Goal: Transaction & Acquisition: Book appointment/travel/reservation

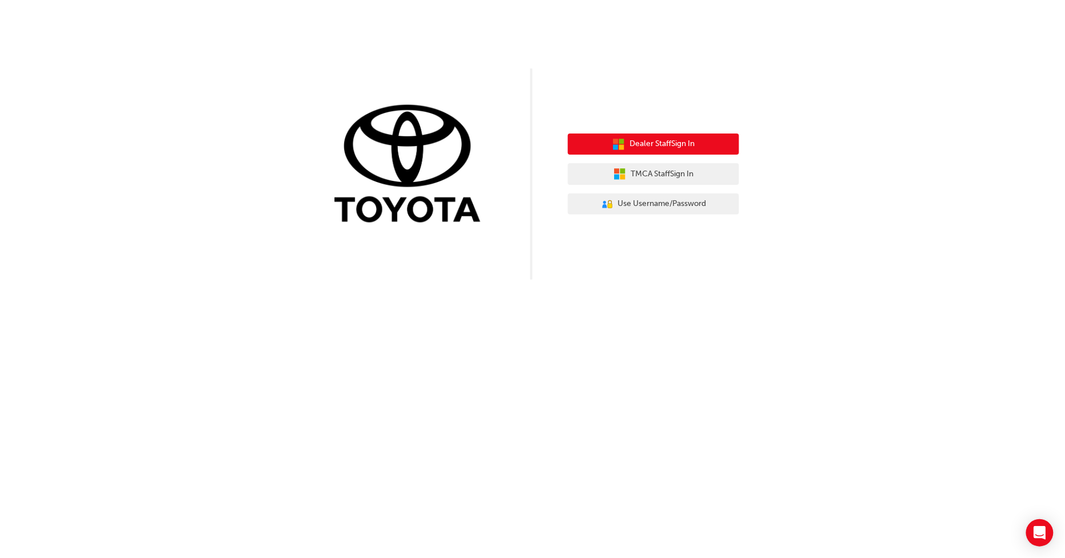
click at [648, 145] on span "Dealer Staff Sign In" at bounding box center [661, 143] width 65 height 13
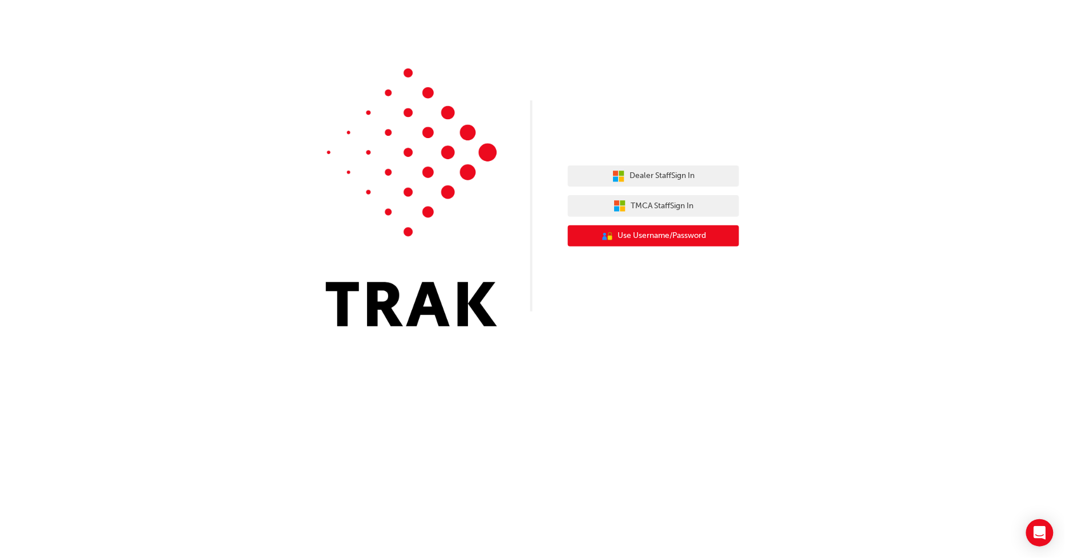
click at [601, 237] on icon "User Authentication Icon - Blue Person, Gold Lock" at bounding box center [607, 236] width 13 height 13
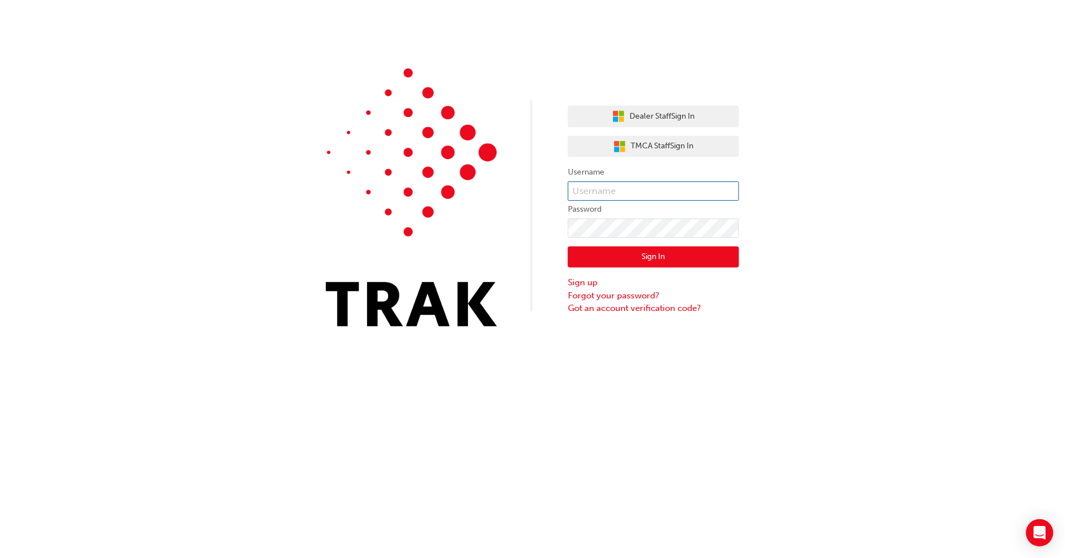
click at [628, 195] on input "text" at bounding box center [653, 190] width 171 height 19
type input "tmiles"
click button "Sign In" at bounding box center [653, 257] width 171 height 22
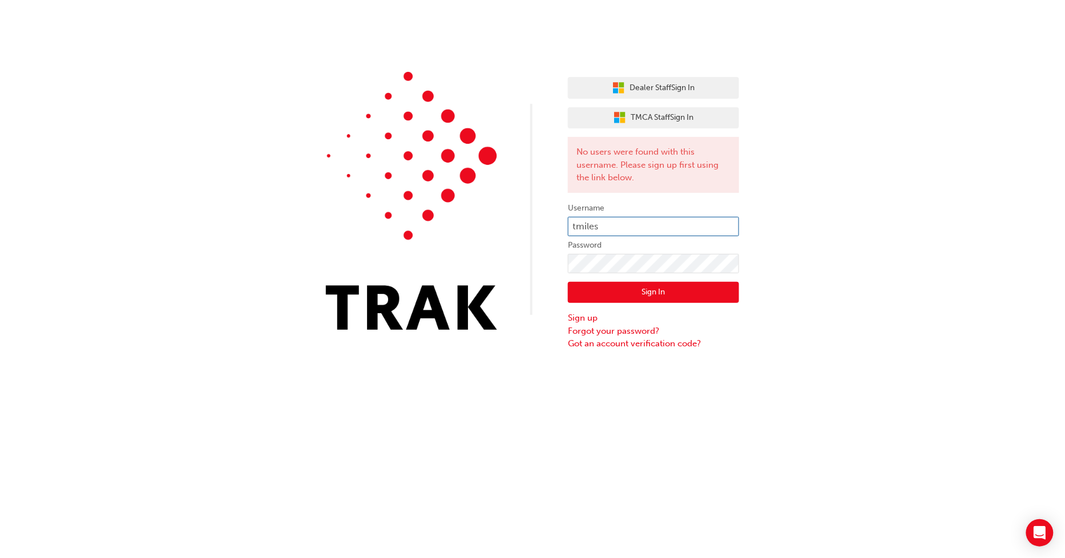
drag, startPoint x: 625, startPoint y: 225, endPoint x: 620, endPoint y: 243, distance: 19.1
click at [592, 227] on input "tmiles" at bounding box center [653, 226] width 171 height 19
type input "TMiles"
click at [637, 291] on button "Sign In" at bounding box center [653, 293] width 171 height 22
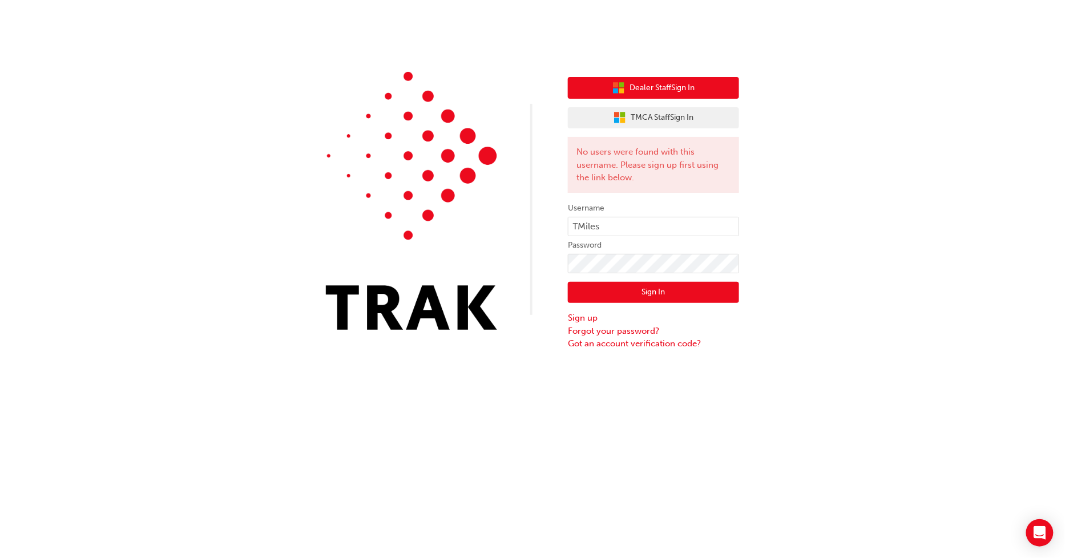
click at [679, 96] on button "Dealer Staff Sign In" at bounding box center [653, 88] width 171 height 22
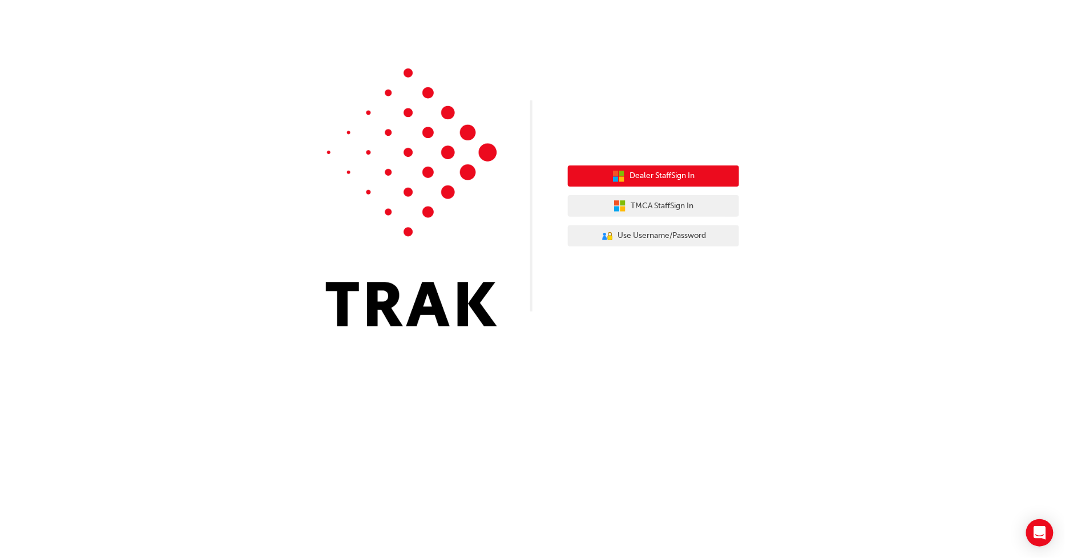
click at [610, 176] on button "Dealer Staff Sign In" at bounding box center [653, 176] width 171 height 22
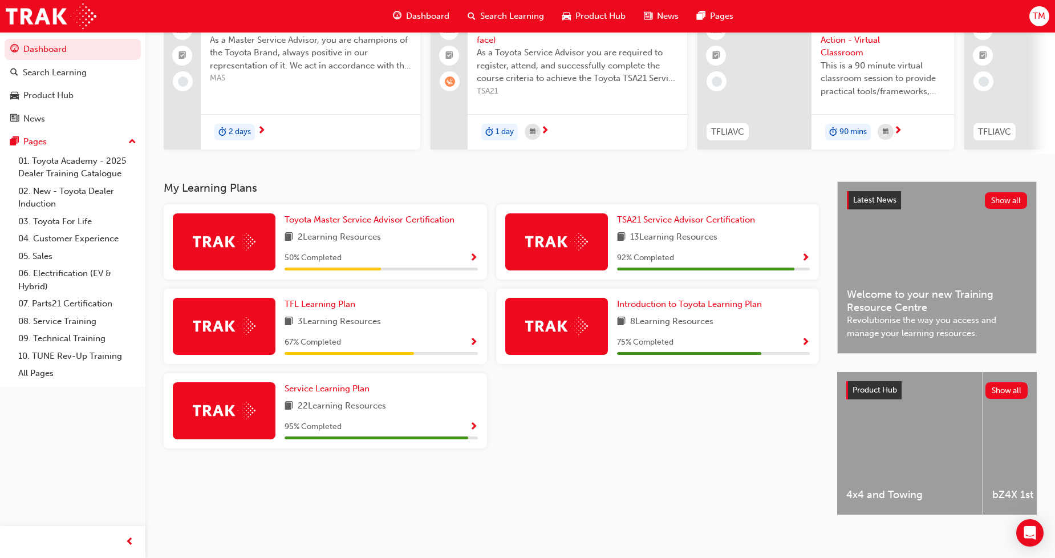
scroll to position [111, 0]
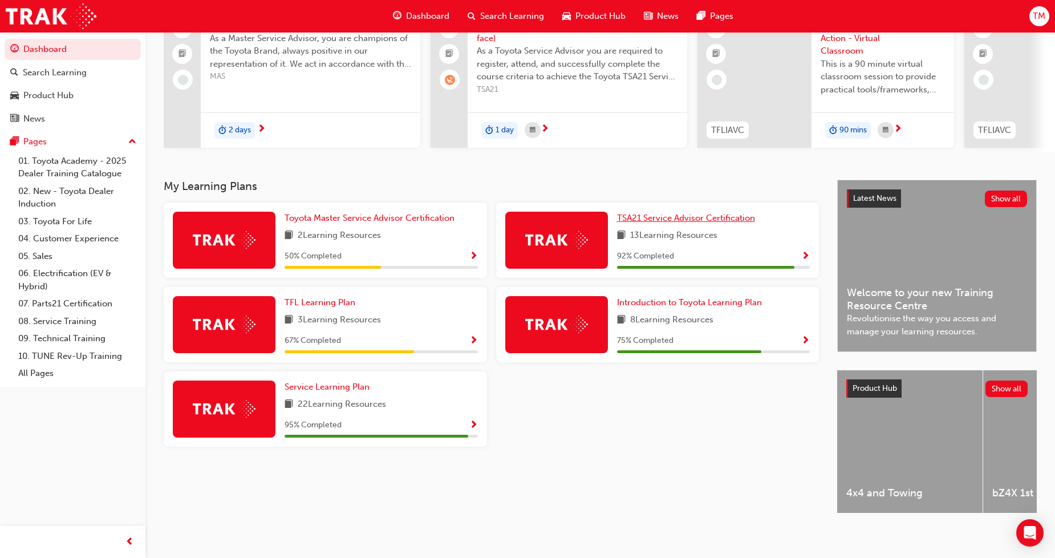
click at [751, 223] on span "TSA21 Service Advisor Certification" at bounding box center [686, 218] width 138 height 10
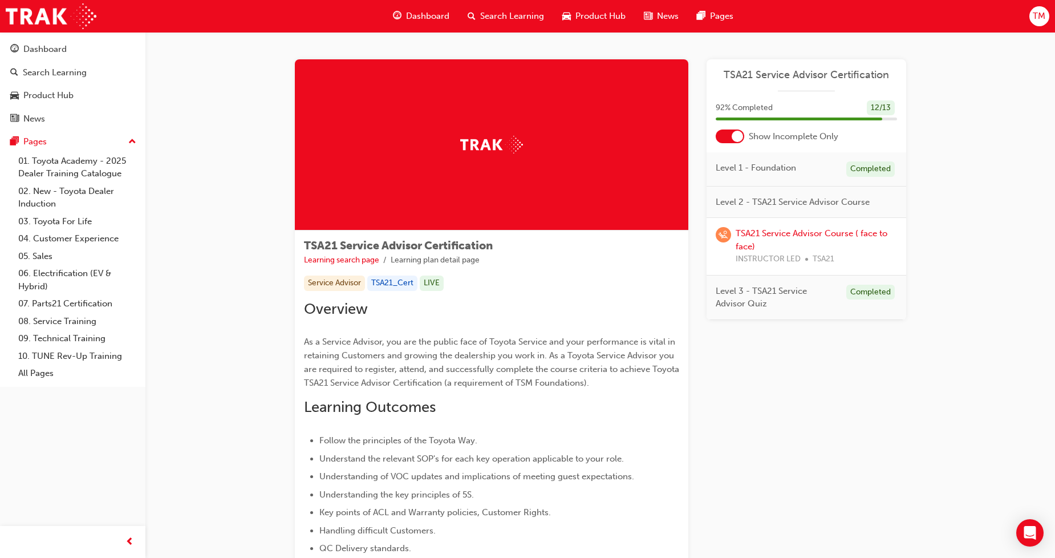
click at [720, 235] on span "learningRecordVerb_WAITLIST-icon" at bounding box center [723, 234] width 15 height 15
click at [764, 234] on link "TSA21 Service Advisor Course ( face to face)" at bounding box center [812, 239] width 152 height 23
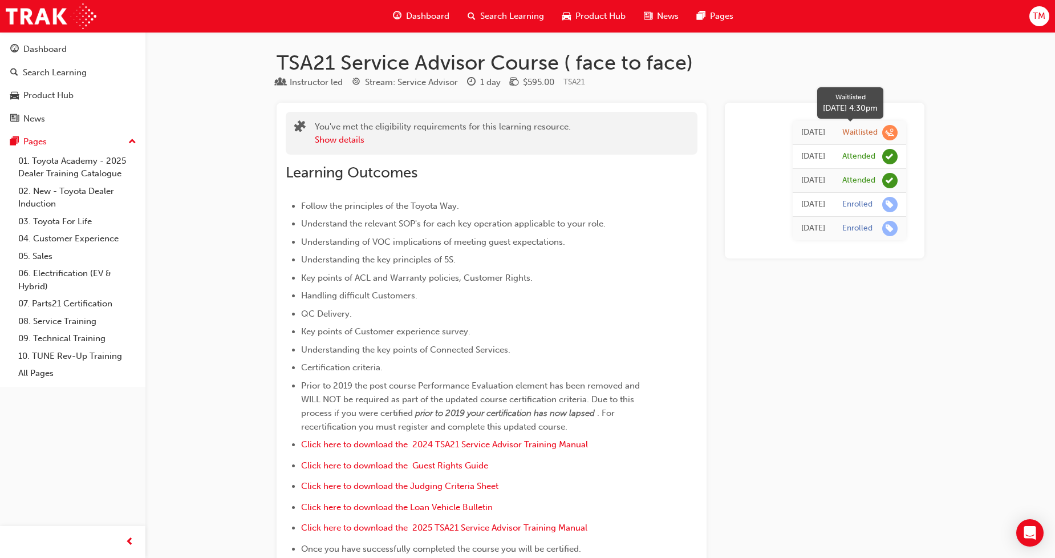
drag, startPoint x: 869, startPoint y: 135, endPoint x: 824, endPoint y: 127, distance: 46.4
click at [867, 135] on div "Waitlisted" at bounding box center [860, 132] width 35 height 11
drag, startPoint x: 820, startPoint y: 127, endPoint x: 833, endPoint y: 133, distance: 14.3
click at [822, 127] on div "Tue 28 May 2024" at bounding box center [814, 132] width 24 height 13
click at [886, 130] on span "learningRecordVerb_WAITLIST-icon" at bounding box center [890, 132] width 15 height 15
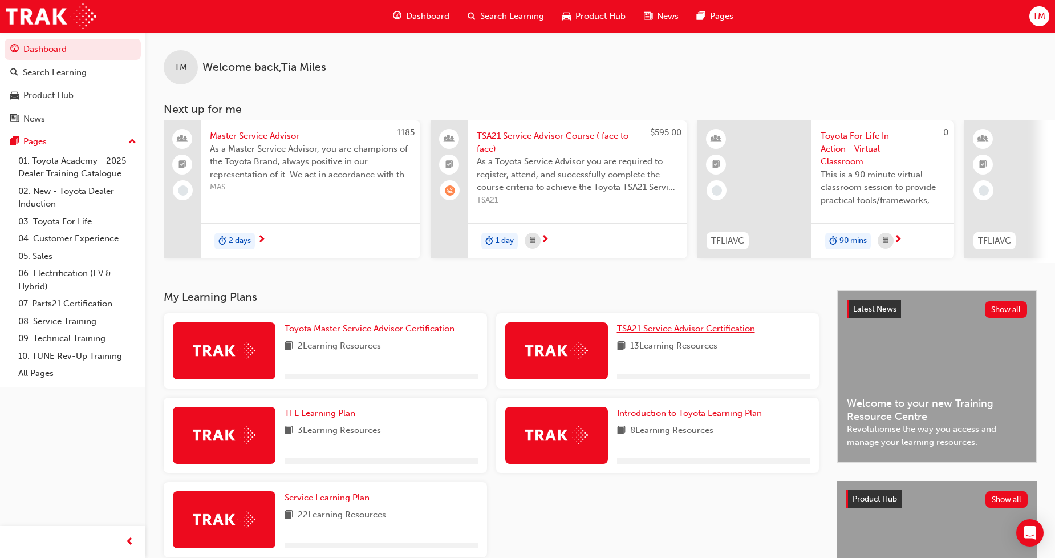
click at [679, 335] on link "TSA21 Service Advisor Certification" at bounding box center [688, 328] width 143 height 13
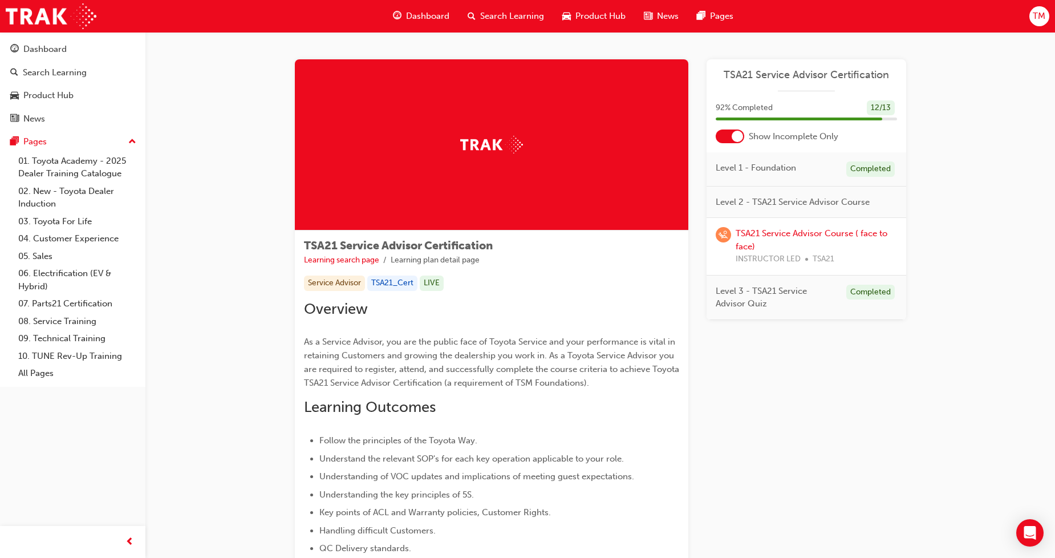
click at [734, 141] on div at bounding box center [737, 136] width 11 height 11
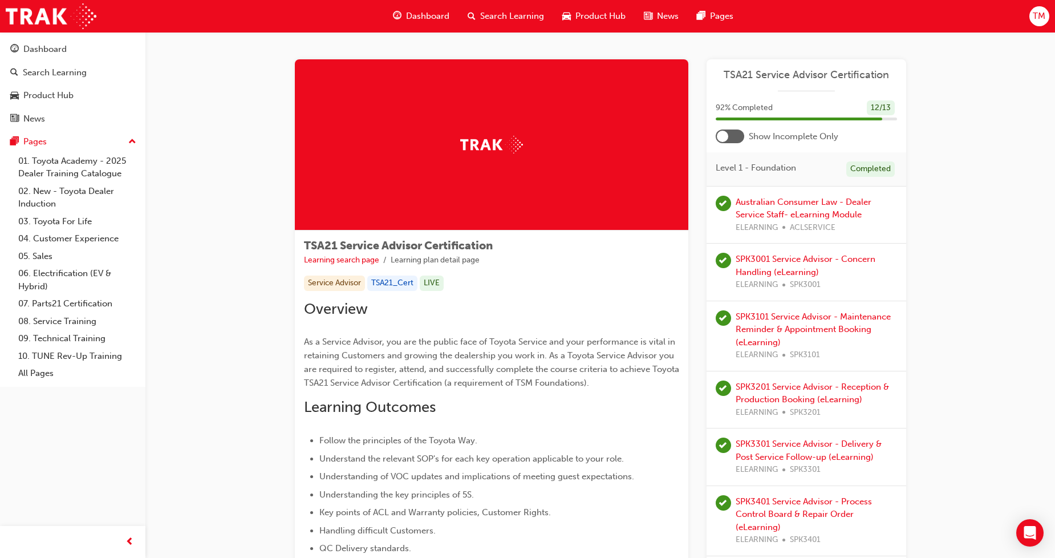
click at [734, 141] on div at bounding box center [730, 137] width 29 height 14
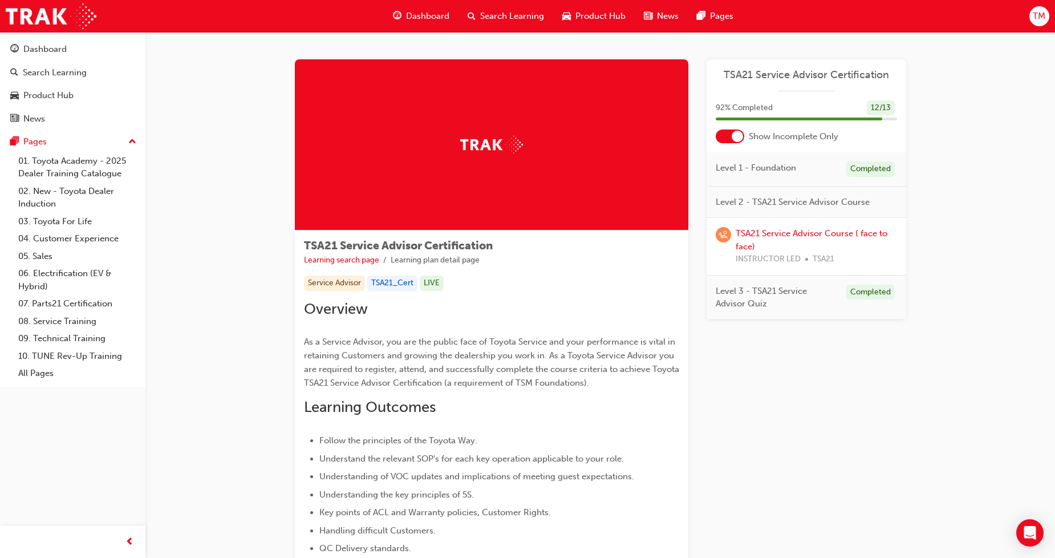
drag, startPoint x: 771, startPoint y: 291, endPoint x: 778, endPoint y: 292, distance: 6.4
click at [772, 291] on span "Level 3 - TSA21 Service Advisor Quiz" at bounding box center [777, 298] width 122 height 26
click at [786, 294] on span "Level 3 - TSA21 Service Advisor Quiz" at bounding box center [777, 298] width 122 height 26
click at [1023, 524] on div "Open Intercom Messenger" at bounding box center [1031, 533] width 30 height 30
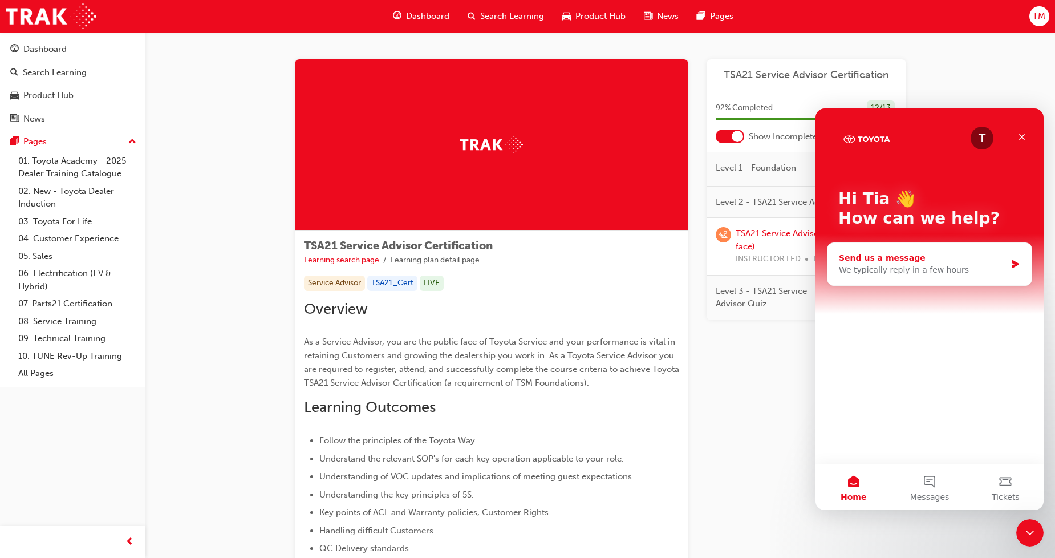
click at [911, 270] on div "We typically reply in a few hours" at bounding box center [922, 270] width 167 height 12
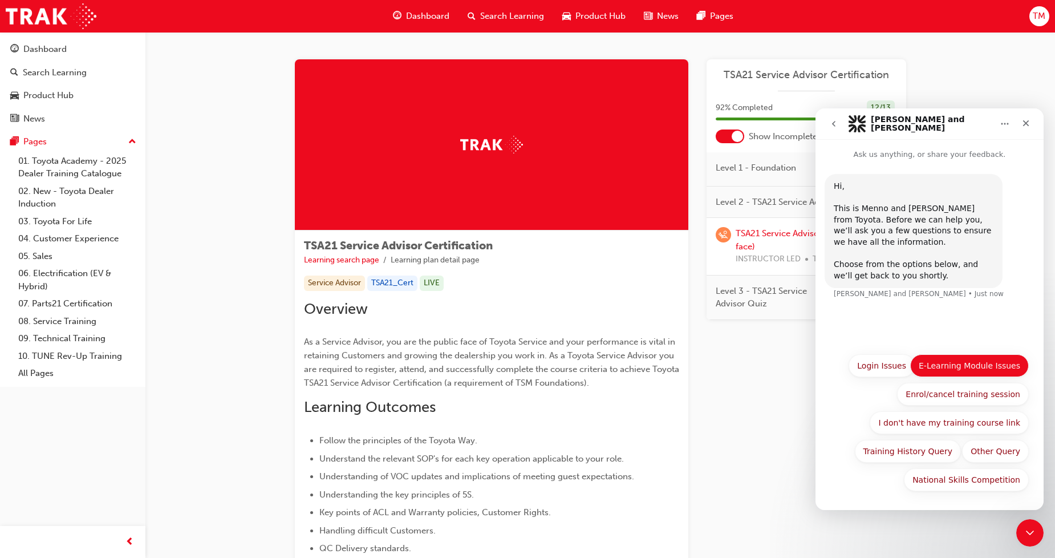
click at [1008, 367] on button "E-Learning Module Issues" at bounding box center [970, 365] width 119 height 23
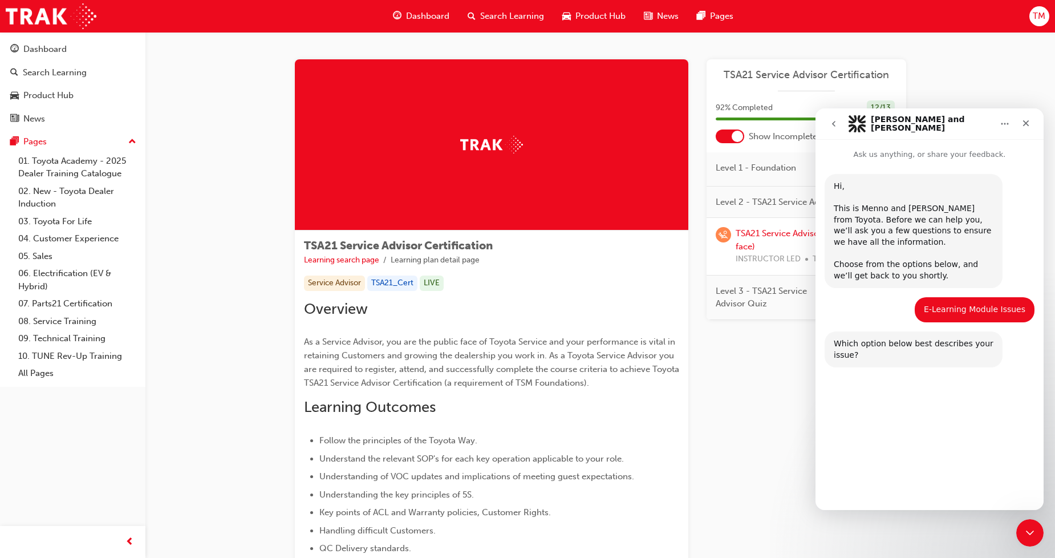
click at [986, 407] on button "My module is not showing as completed within my training history." at bounding box center [930, 407] width 199 height 33
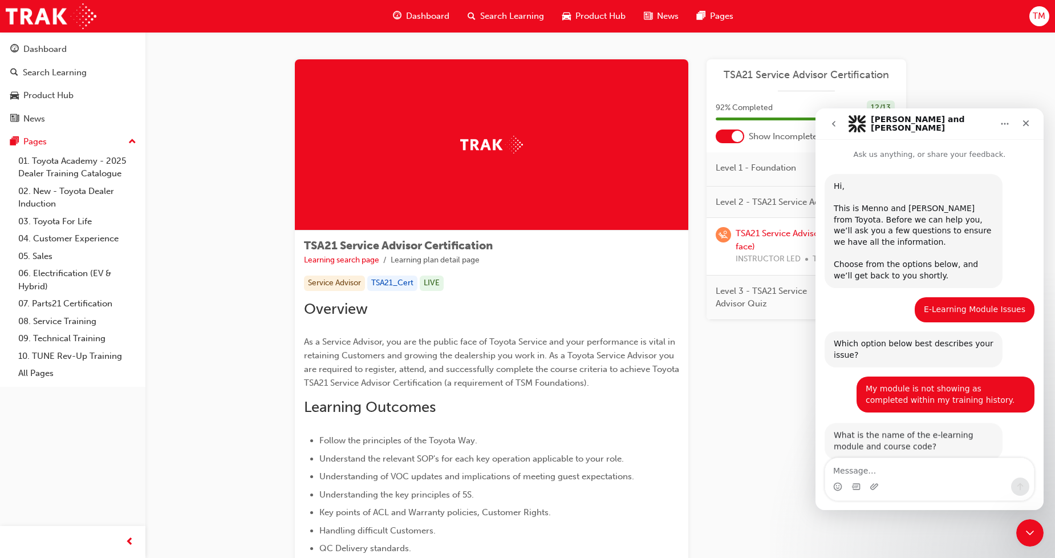
scroll to position [23, 0]
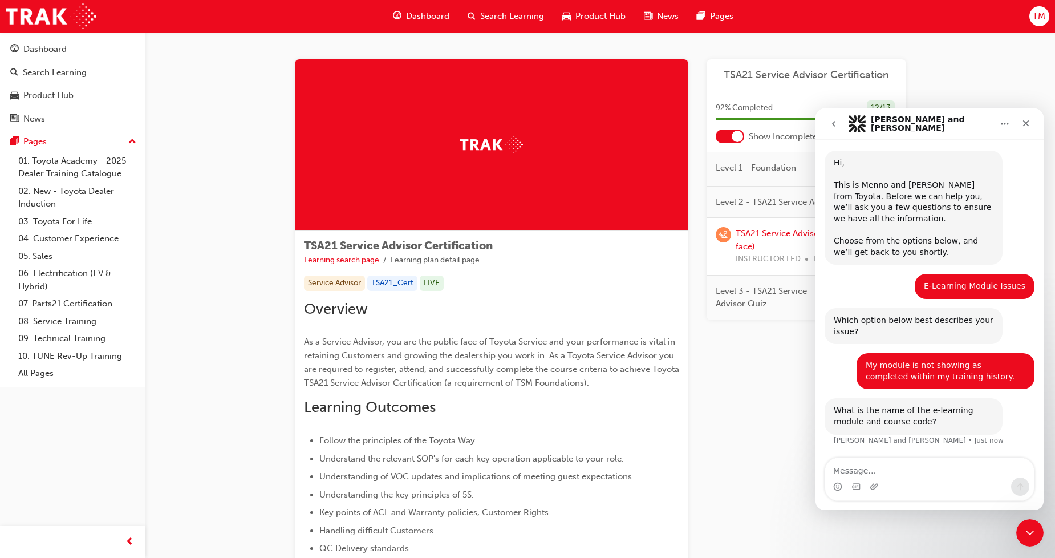
click at [932, 462] on textarea "Message…" at bounding box center [930, 467] width 209 height 19
drag, startPoint x: 909, startPoint y: 120, endPoint x: 909, endPoint y: 137, distance: 17.1
click at [909, 137] on nav "Lisa and Menno" at bounding box center [930, 123] width 228 height 31
click at [879, 462] on textarea "Message…" at bounding box center [930, 467] width 209 height 19
type textarea "TSA21 Service Advisor"
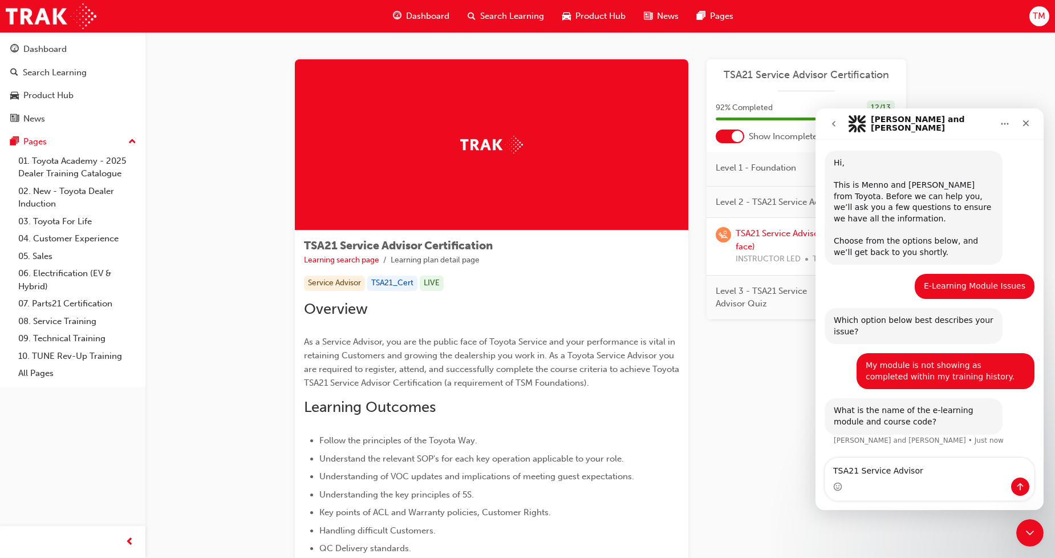
click at [784, 445] on div "Learning Plan TSA21 Service Advisor Certification 92 % Completed 12 / 13 Show I…" at bounding box center [807, 548] width 200 height 978
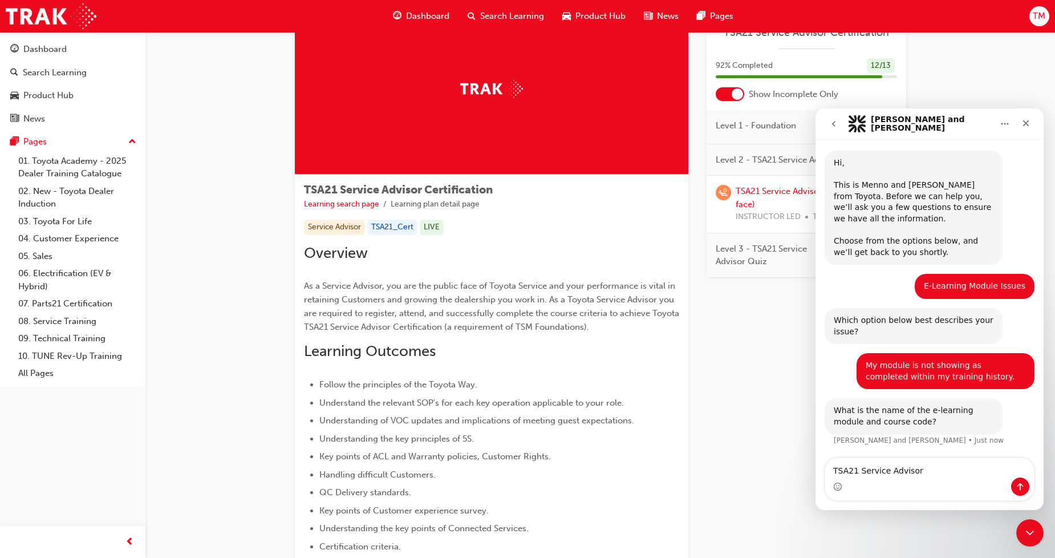
scroll to position [0, 0]
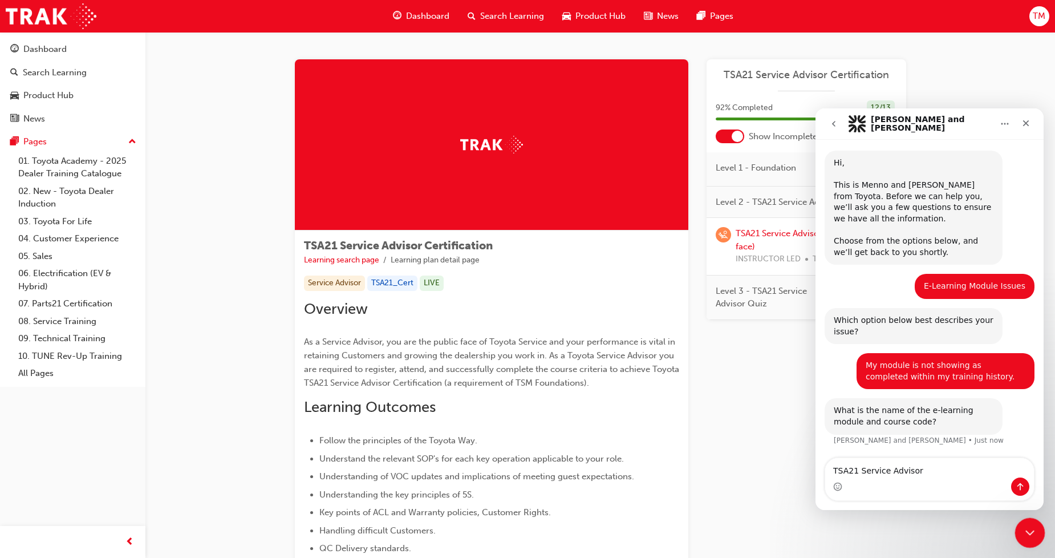
click at [1028, 528] on div "Close Intercom Messenger" at bounding box center [1028, 530] width 27 height 27
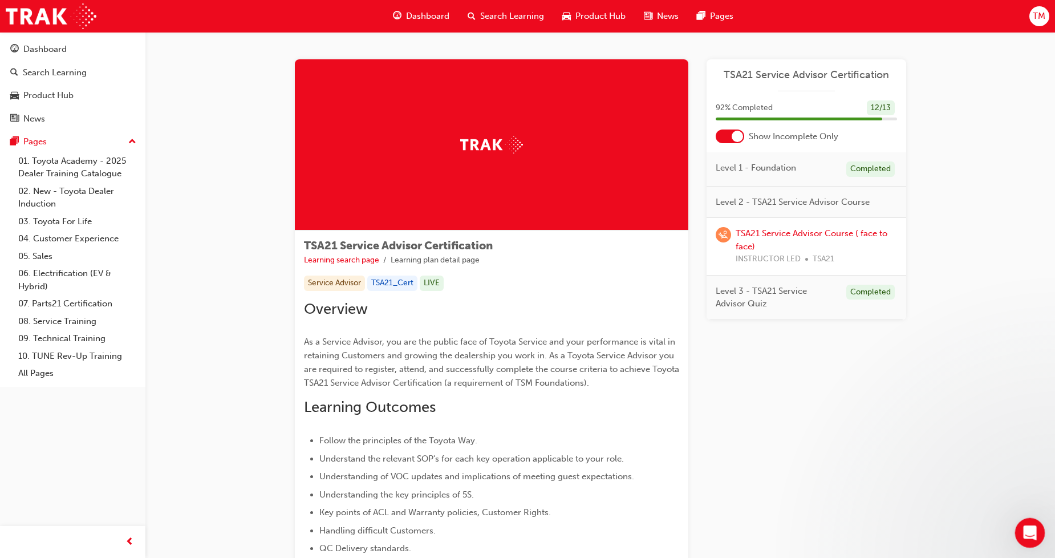
scroll to position [23, 0]
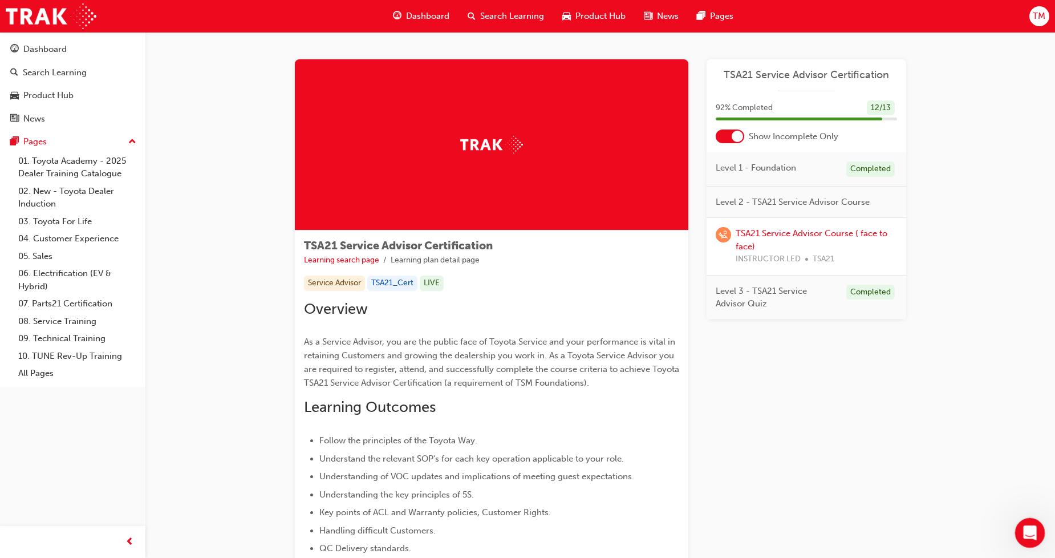
click at [1030, 533] on icon "Open Intercom Messenger" at bounding box center [1029, 531] width 19 height 19
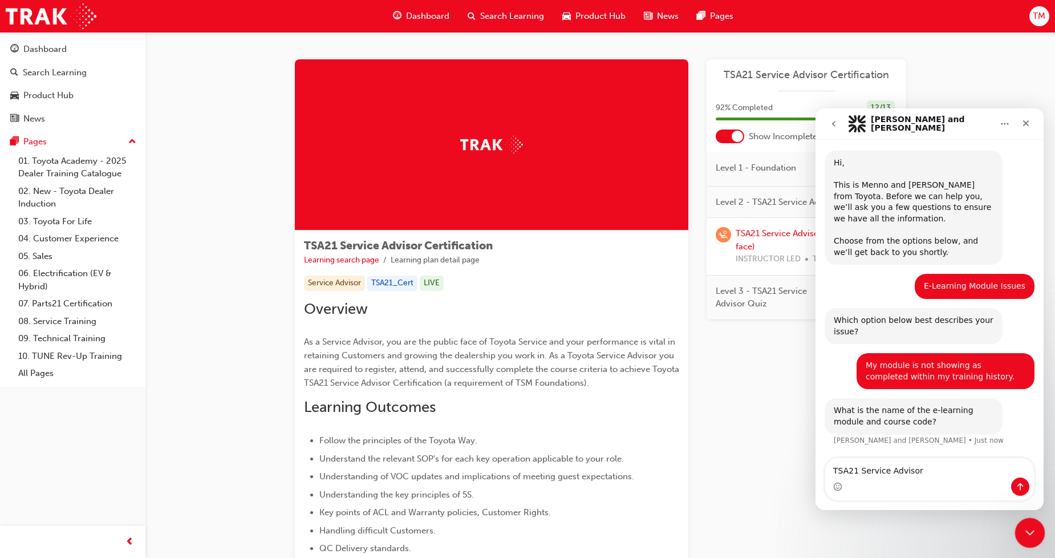
click at [1030, 535] on icon "Close Intercom Messenger" at bounding box center [1029, 531] width 14 height 14
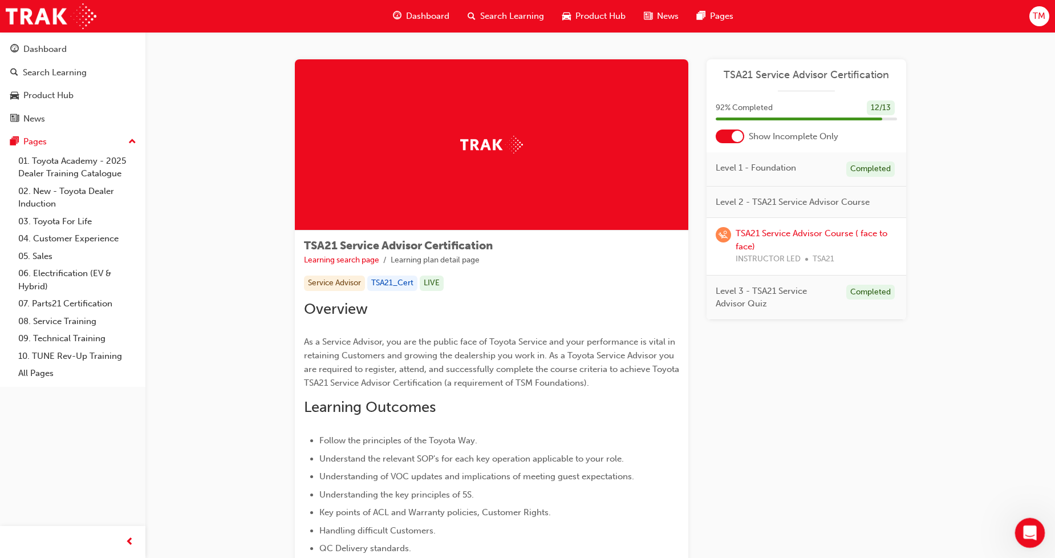
click at [1031, 531] on icon "Open Intercom Messenger" at bounding box center [1029, 531] width 19 height 19
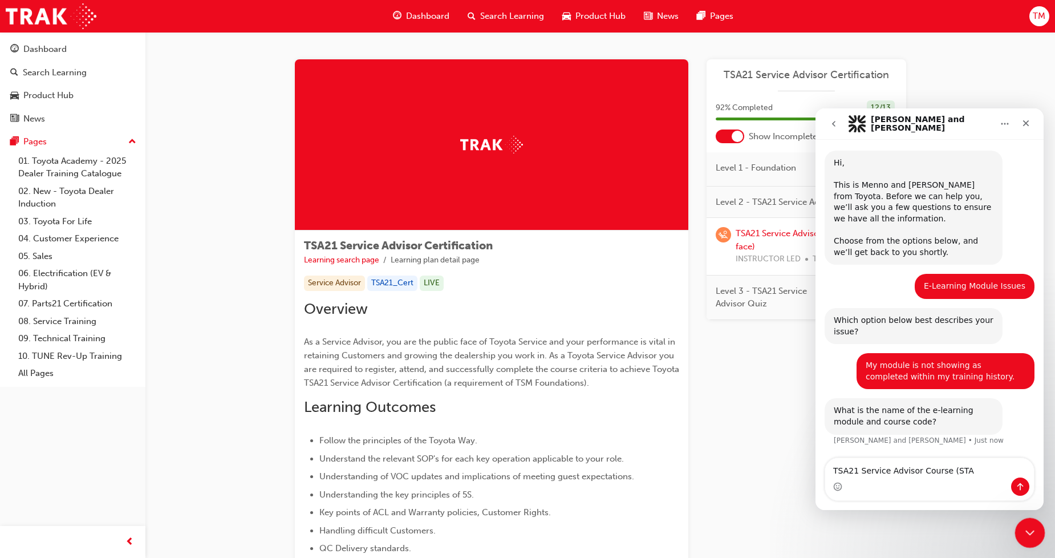
type textarea "TSA21 Service Advisor Course (STA"
click at [1021, 539] on div "Close Intercom Messenger" at bounding box center [1028, 530] width 27 height 27
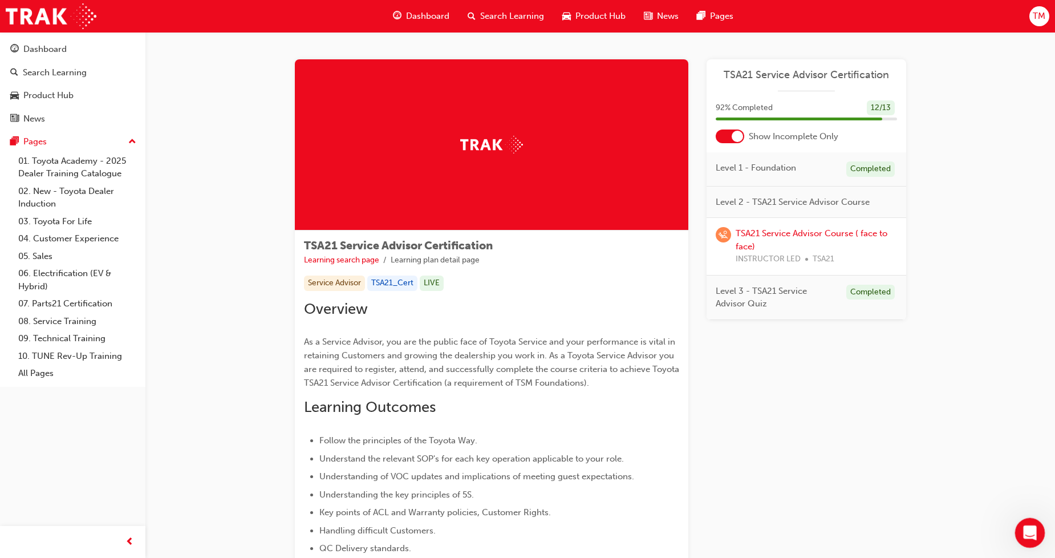
click at [1025, 539] on div "Open Intercom Messenger" at bounding box center [1029, 531] width 38 height 38
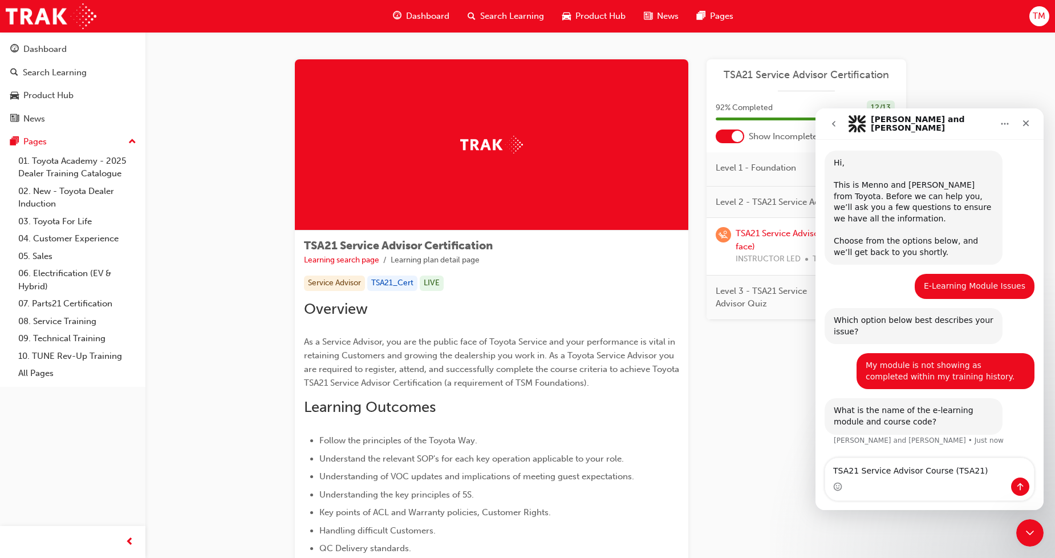
type textarea "TSA21 Service Advisor Course (TSA21)"
click at [1020, 488] on icon "Send a message…" at bounding box center [1020, 486] width 9 height 9
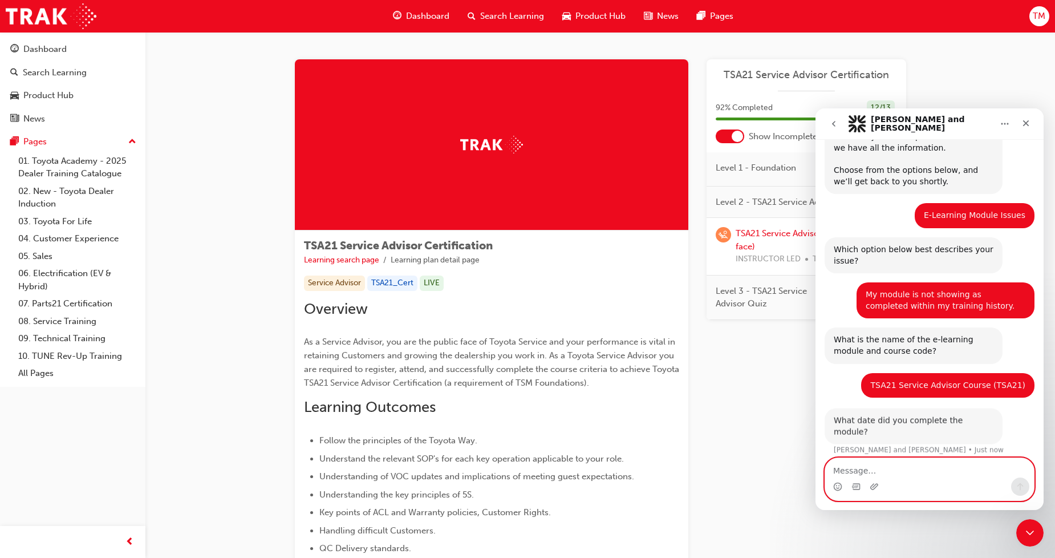
scroll to position [92, 0]
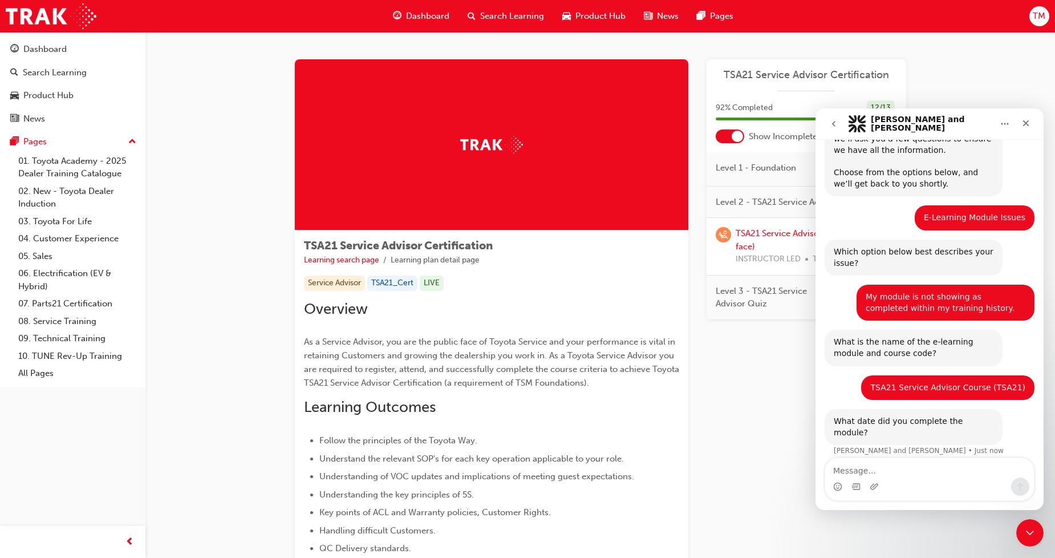
click at [774, 372] on div "Learning Plan TSA21 Service Advisor Certification 92 % Completed 12 / 13 Show I…" at bounding box center [807, 548] width 200 height 978
click at [994, 74] on div "TSA21 Service Advisor Certification Learning search page Learning plan detail p…" at bounding box center [600, 562] width 910 height 1061
drag, startPoint x: 757, startPoint y: 253, endPoint x: 757, endPoint y: 246, distance: 6.8
click at [757, 253] on span "INSTRUCTOR LED" at bounding box center [768, 259] width 65 height 13
click at [757, 237] on link "TSA21 Service Advisor Course ( face to face)" at bounding box center [812, 239] width 152 height 23
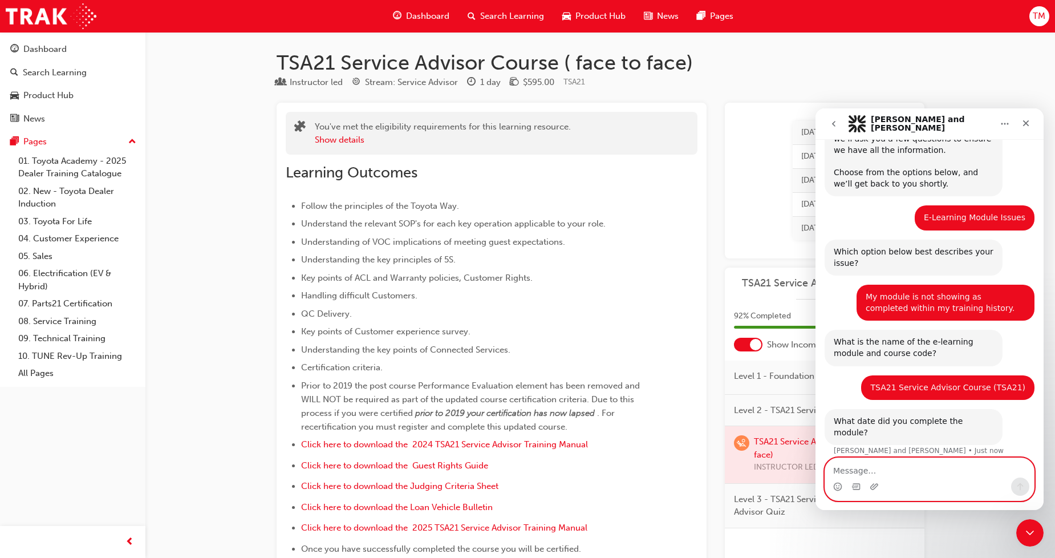
click at [909, 472] on textarea "Message…" at bounding box center [930, 467] width 209 height 19
type textarea "28 May 2024"
click at [1035, 531] on div "Close Intercom Messenger" at bounding box center [1028, 530] width 27 height 27
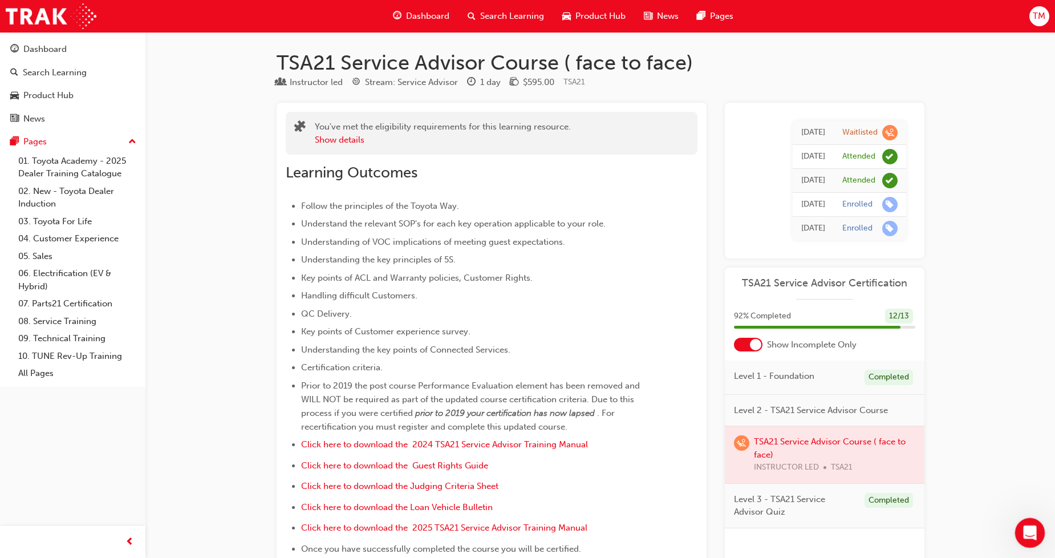
click at [1031, 533] on icon "Open Intercom Messenger" at bounding box center [1029, 531] width 19 height 19
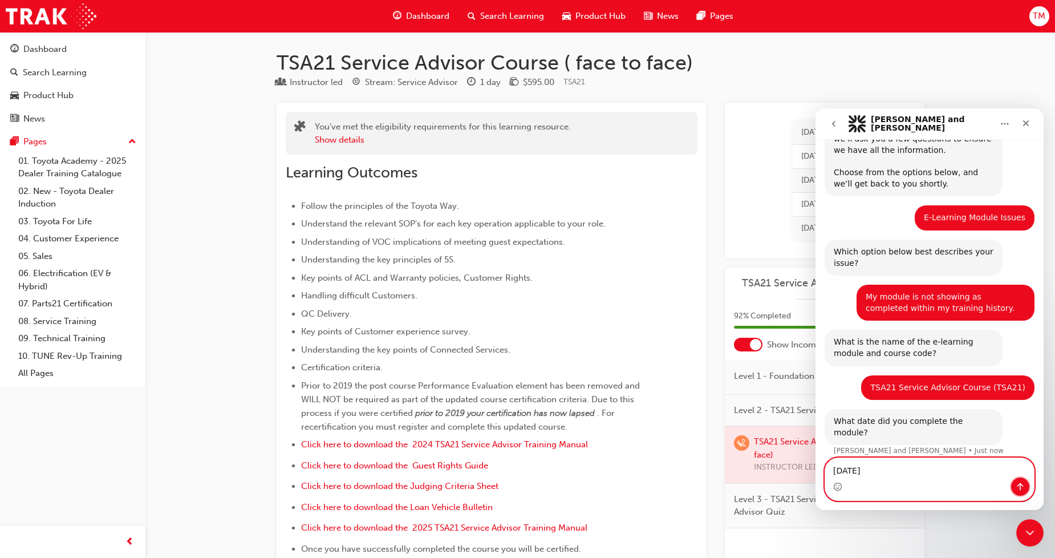
click at [1023, 491] on icon "Send a message…" at bounding box center [1020, 486] width 9 height 9
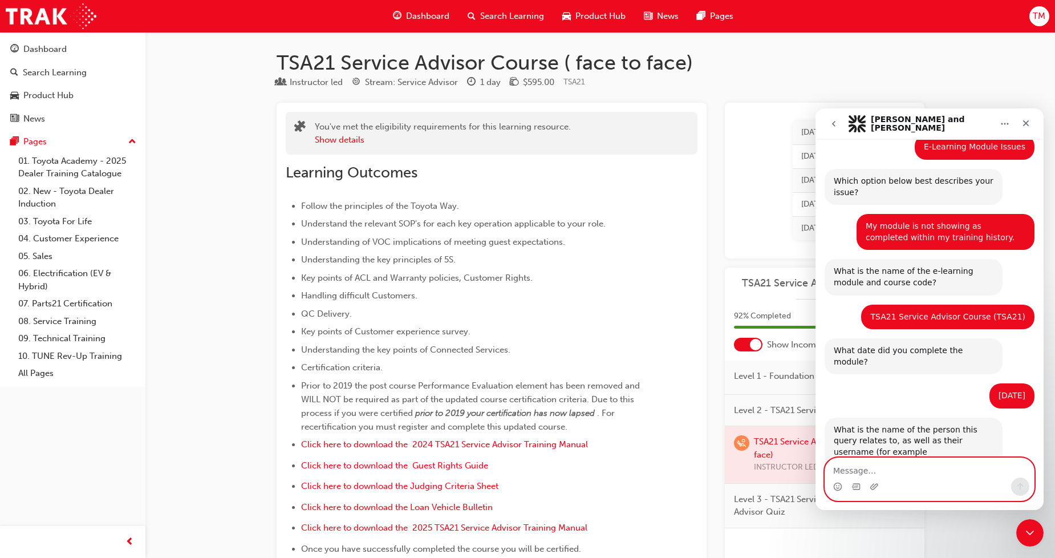
scroll to position [181, 0]
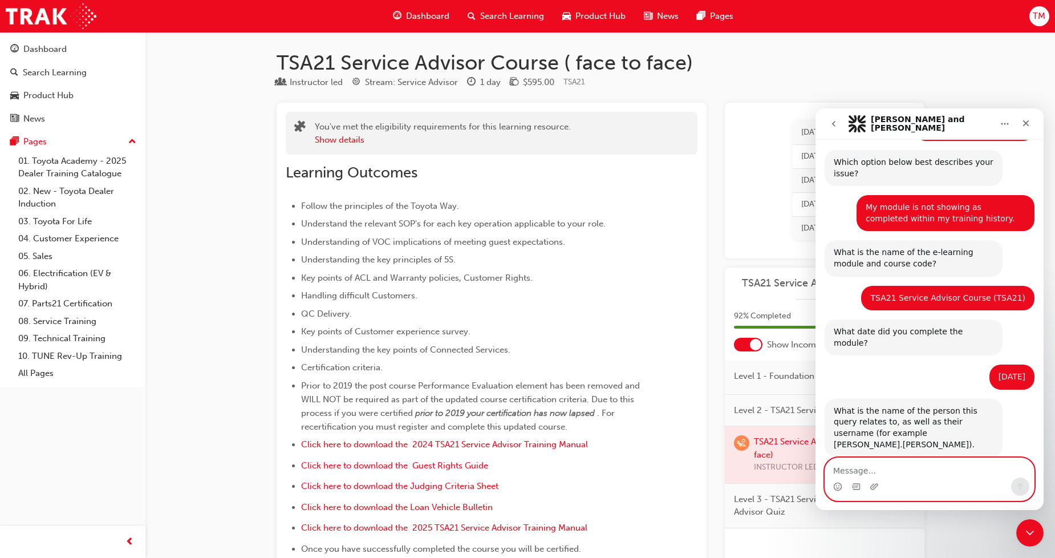
click at [916, 464] on textarea "Message…" at bounding box center [930, 467] width 209 height 19
type textarea "Tia Miles TiaMiles"
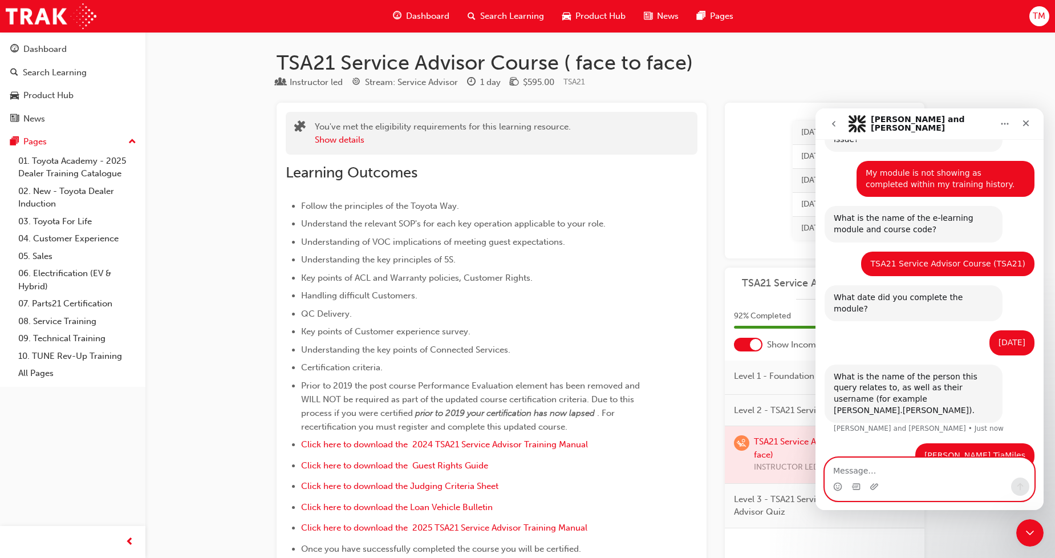
scroll to position [215, 0]
click at [881, 468] on textarea "Message…" at bounding box center [930, 467] width 209 height 19
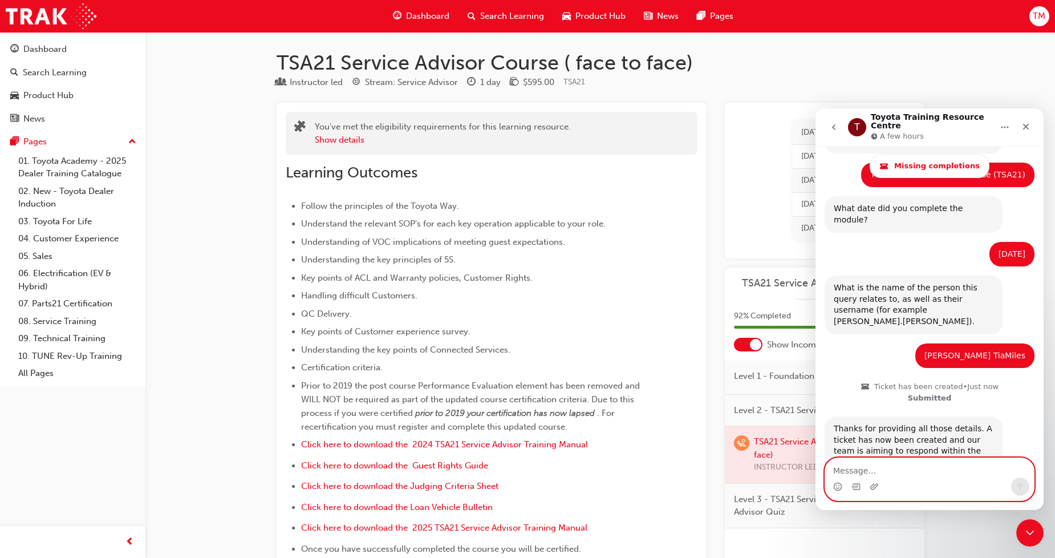
scroll to position [343, 0]
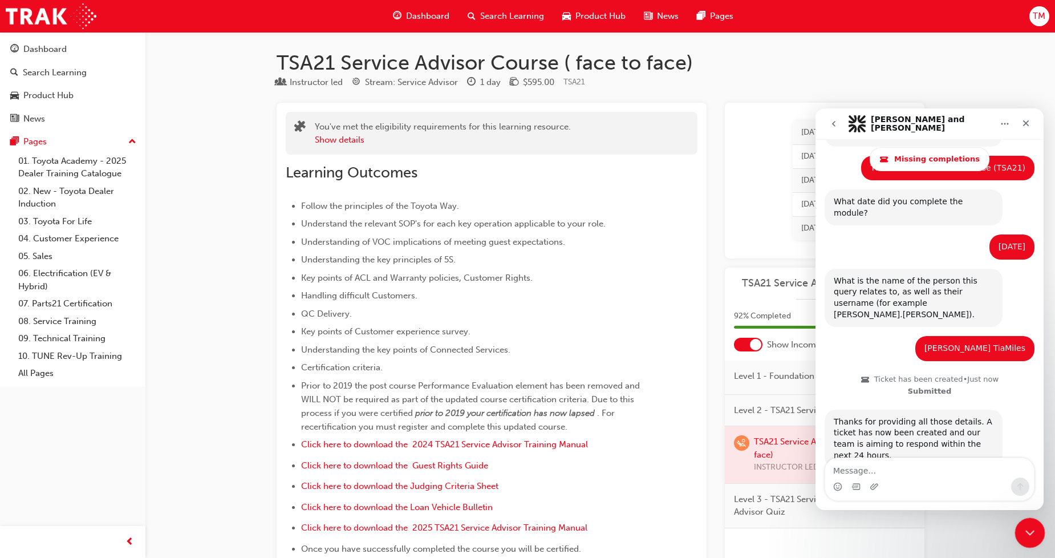
click html
click at [897, 468] on textarea "Message…" at bounding box center [930, 467] width 209 height 19
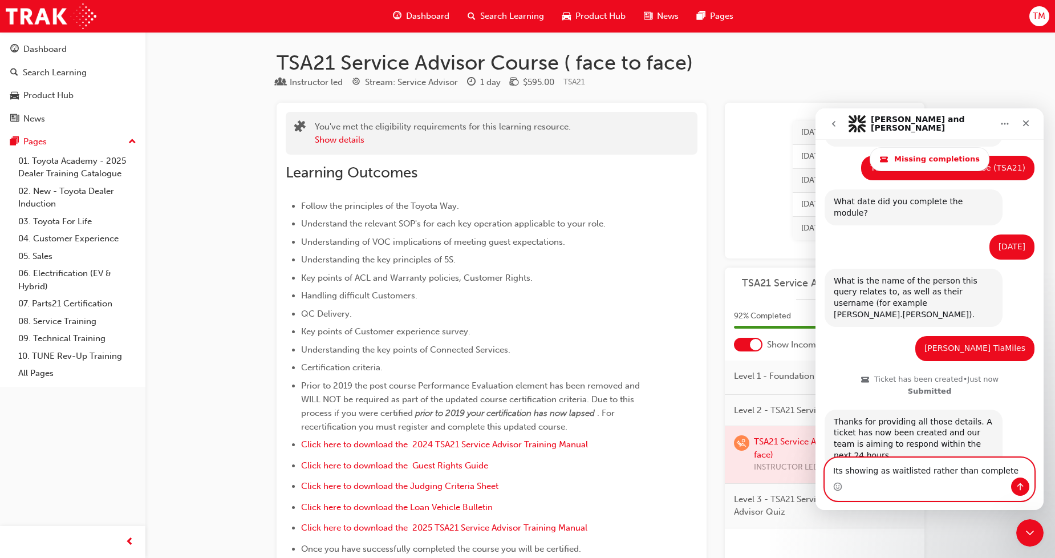
type textarea "Its showing as waitlisted rather than completed"
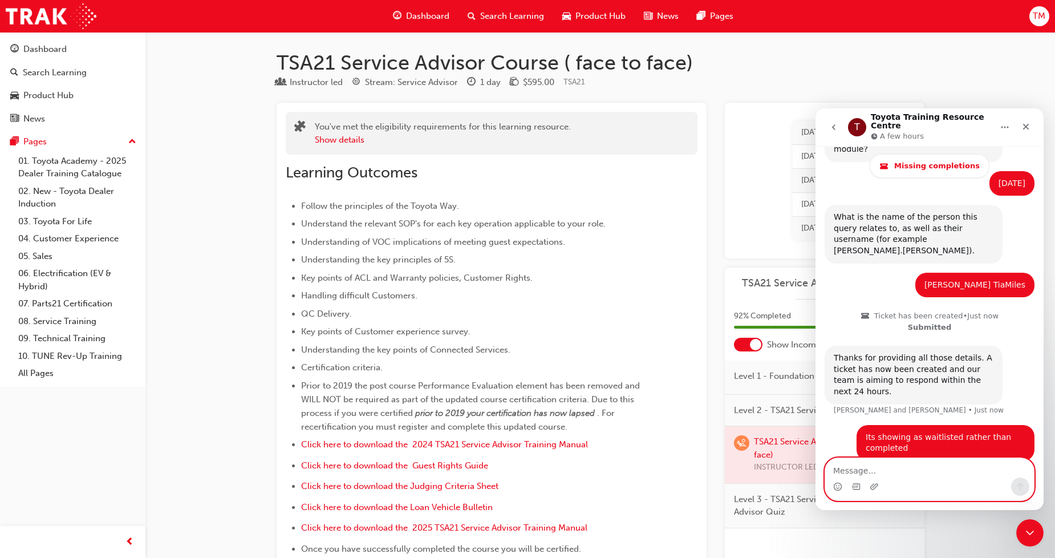
scroll to position [420, 0]
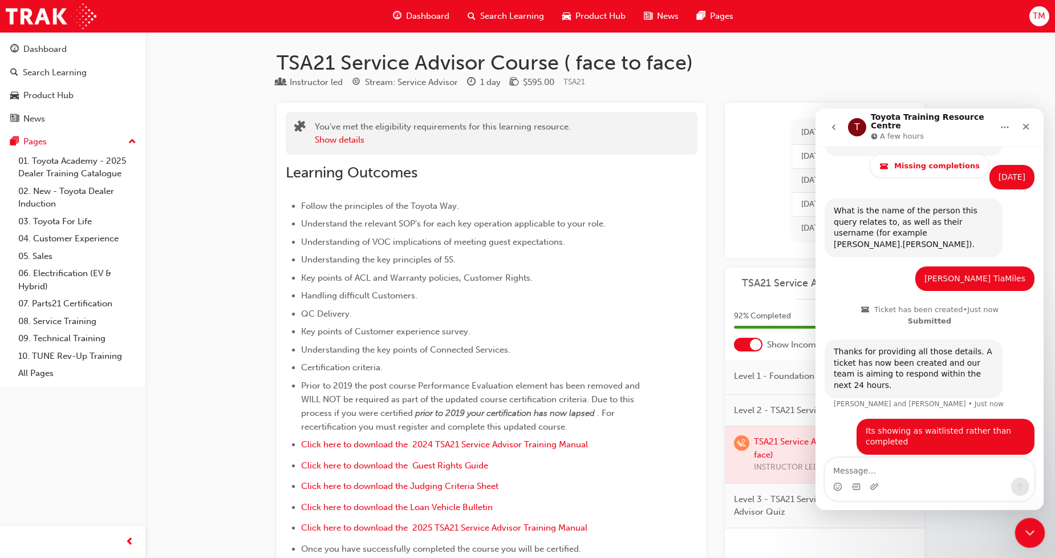
click at [1030, 536] on icon "Close Intercom Messenger" at bounding box center [1029, 531] width 14 height 14
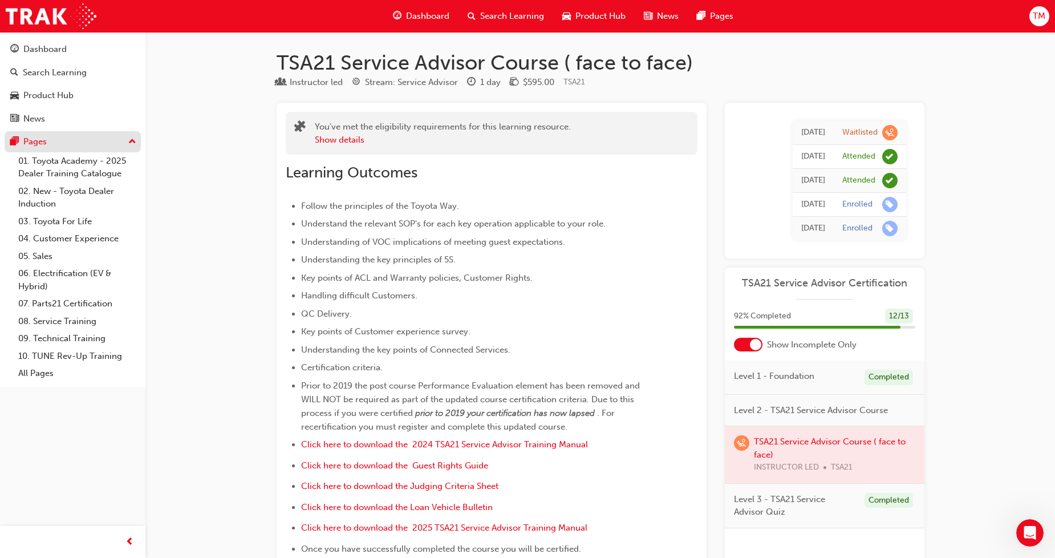
click at [55, 144] on div "Pages" at bounding box center [72, 142] width 125 height 14
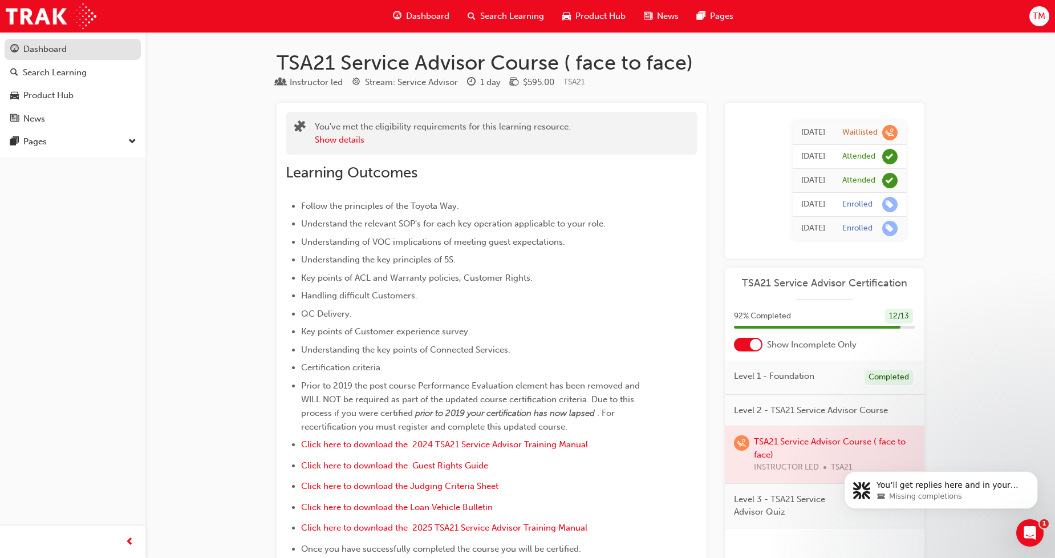
scroll to position [493, 0]
click at [53, 54] on div "Dashboard" at bounding box center [44, 49] width 43 height 13
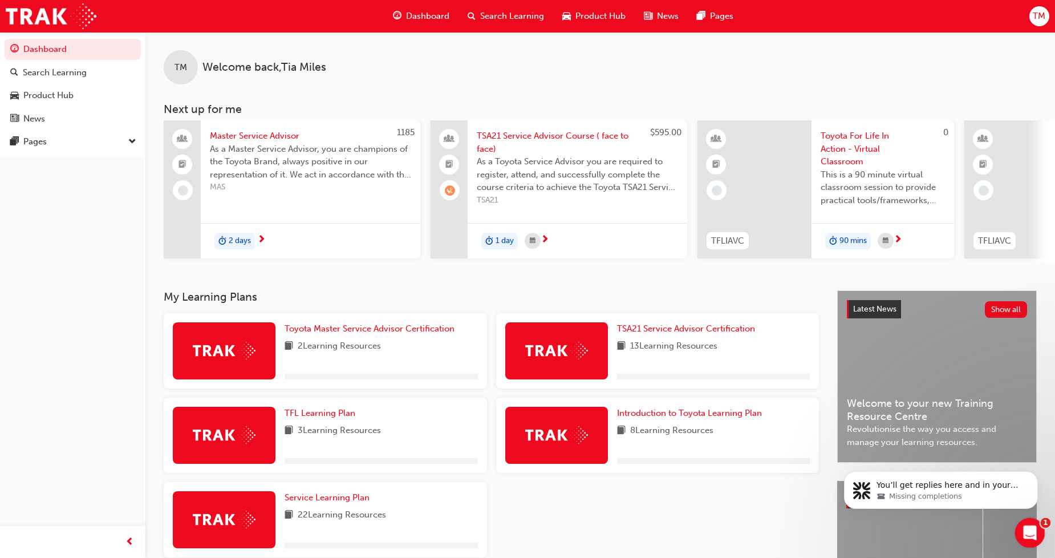
click at [1021, 527] on div "Open Intercom Messenger" at bounding box center [1029, 531] width 38 height 38
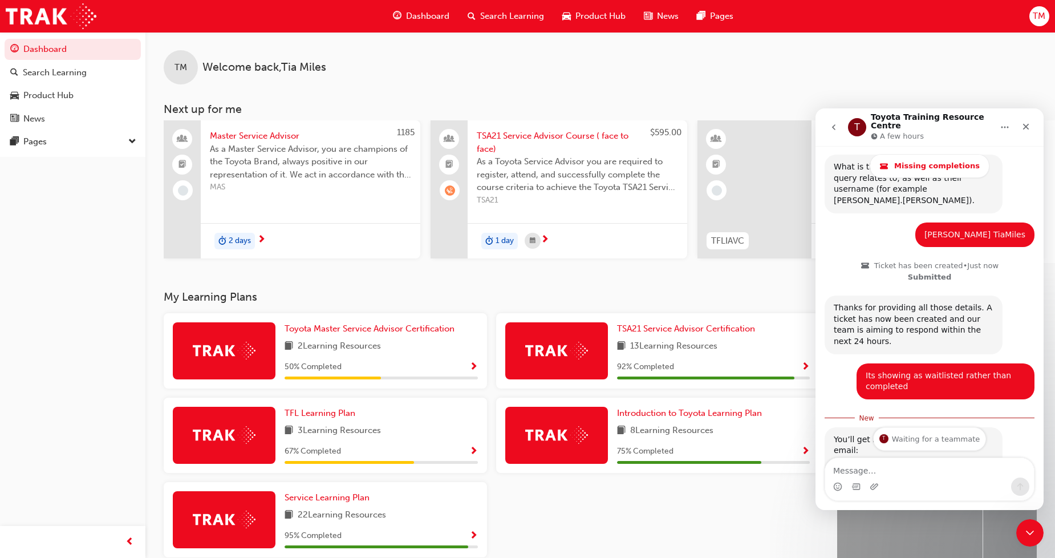
scroll to position [512, 0]
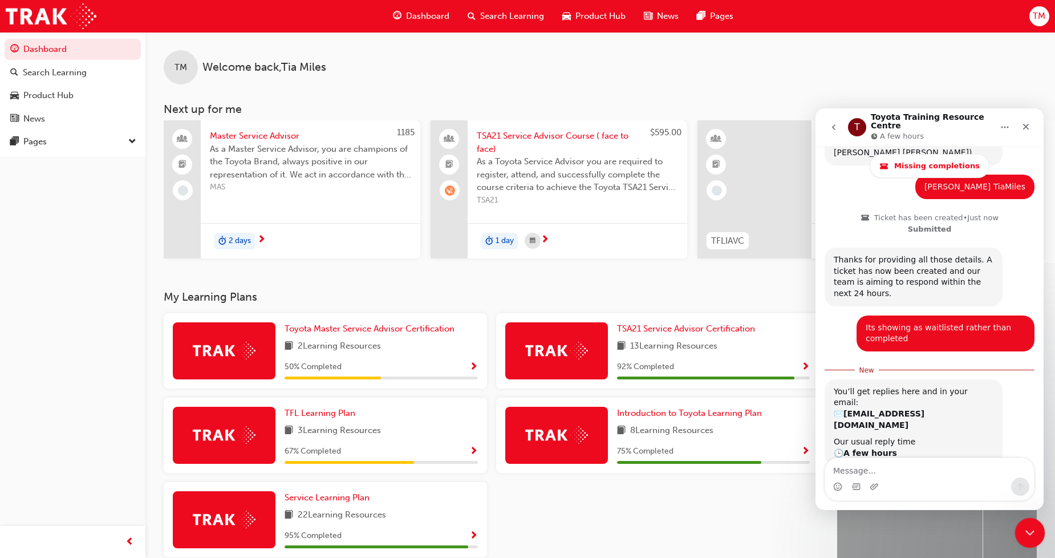
click at [1026, 524] on icon "Close Intercom Messenger" at bounding box center [1029, 531] width 14 height 14
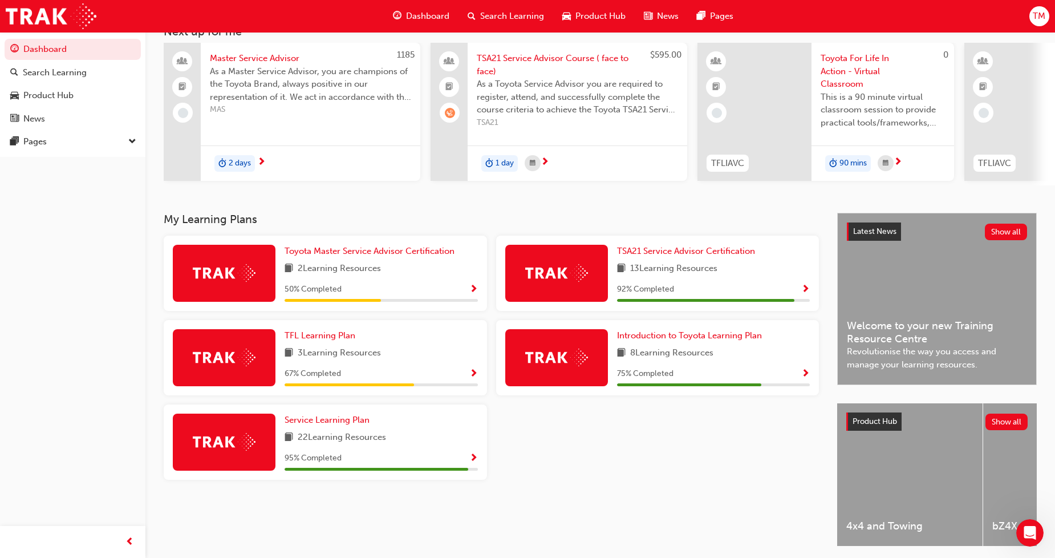
scroll to position [81, 0]
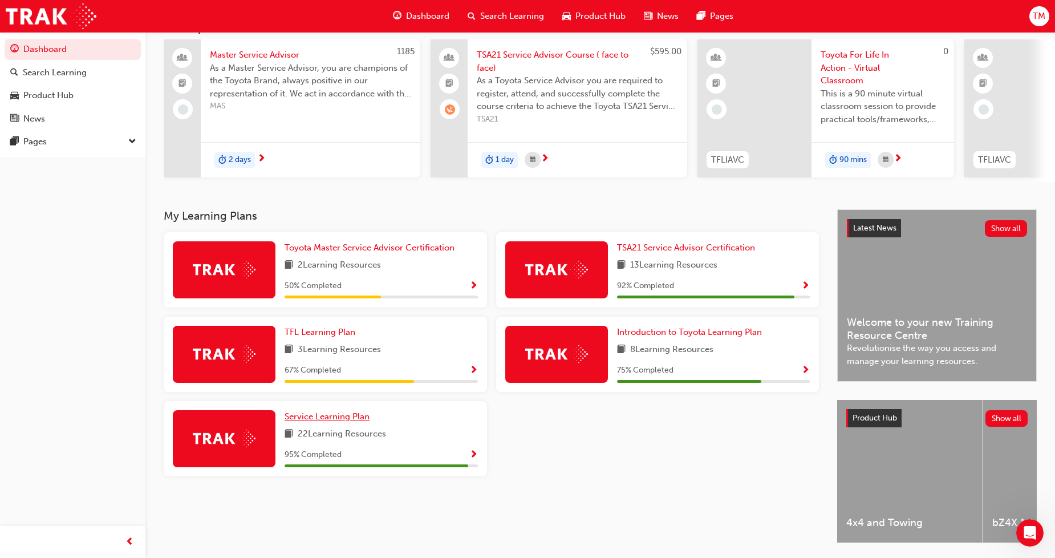
click at [331, 419] on span "Service Learning Plan" at bounding box center [327, 416] width 85 height 10
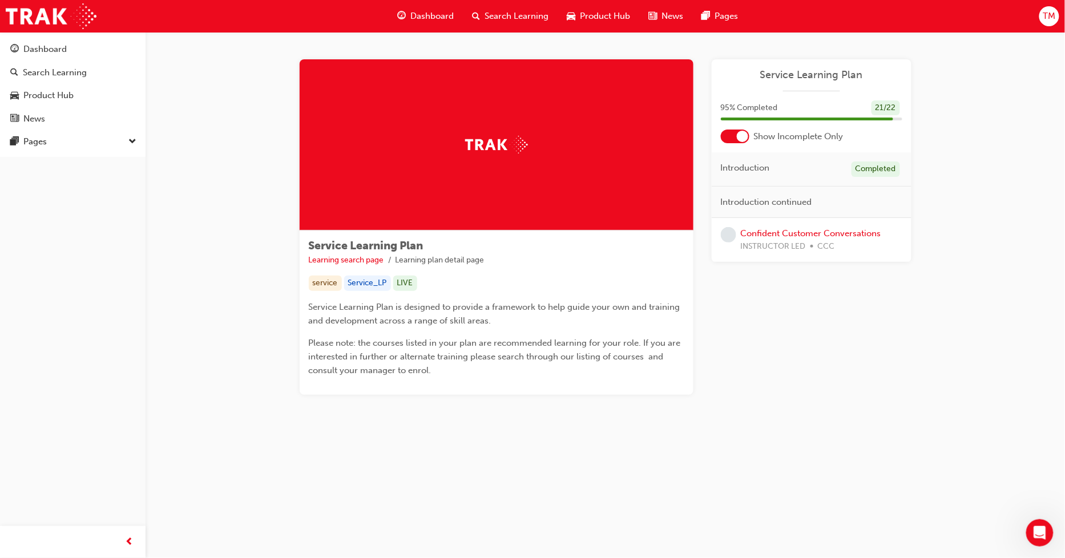
drag, startPoint x: 738, startPoint y: 151, endPoint x: 737, endPoint y: 143, distance: 8.1
click at [737, 143] on div "Service Learning Plan 95 % Completed 21 / 22 Show Incomplete Only Introduction …" at bounding box center [811, 160] width 200 height 203
click at [740, 137] on div at bounding box center [742, 136] width 11 height 11
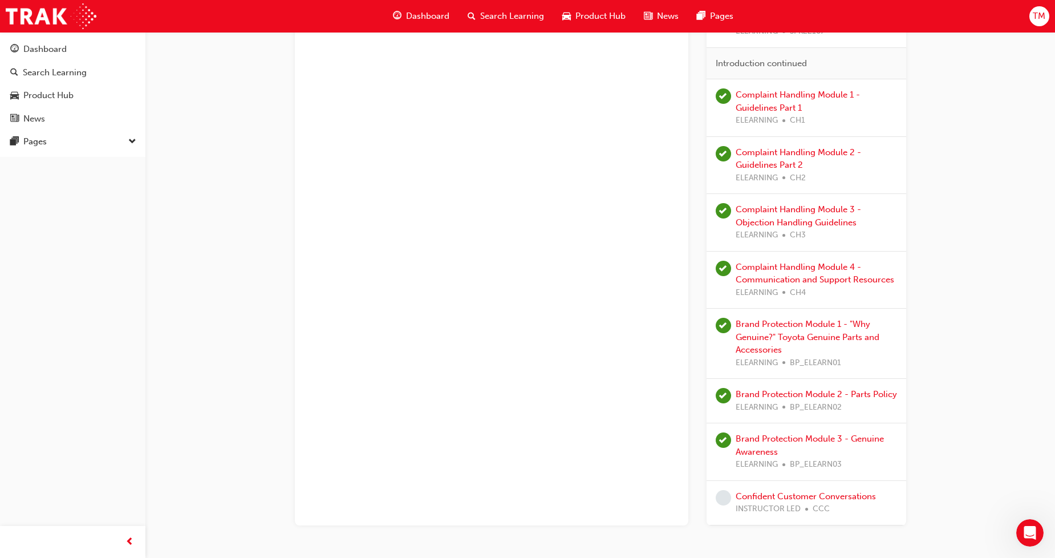
scroll to position [864, 0]
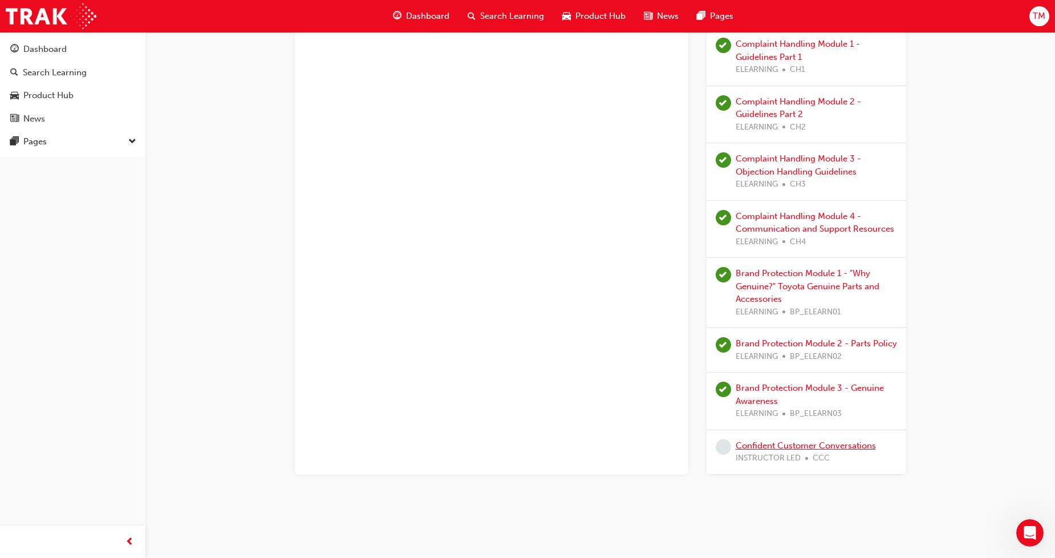
click at [803, 443] on link "Confident Customer Conversations" at bounding box center [806, 445] width 140 height 10
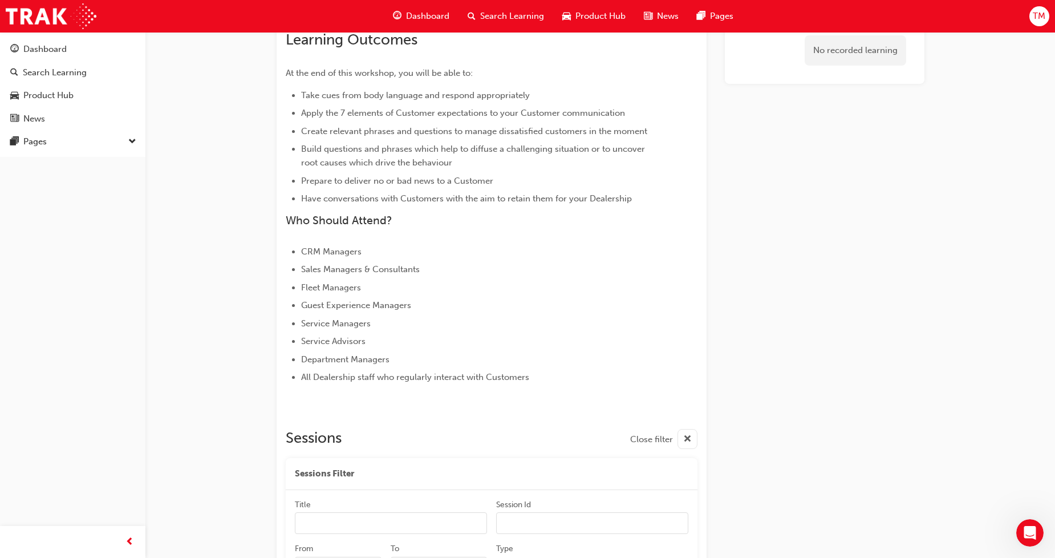
scroll to position [200, 0]
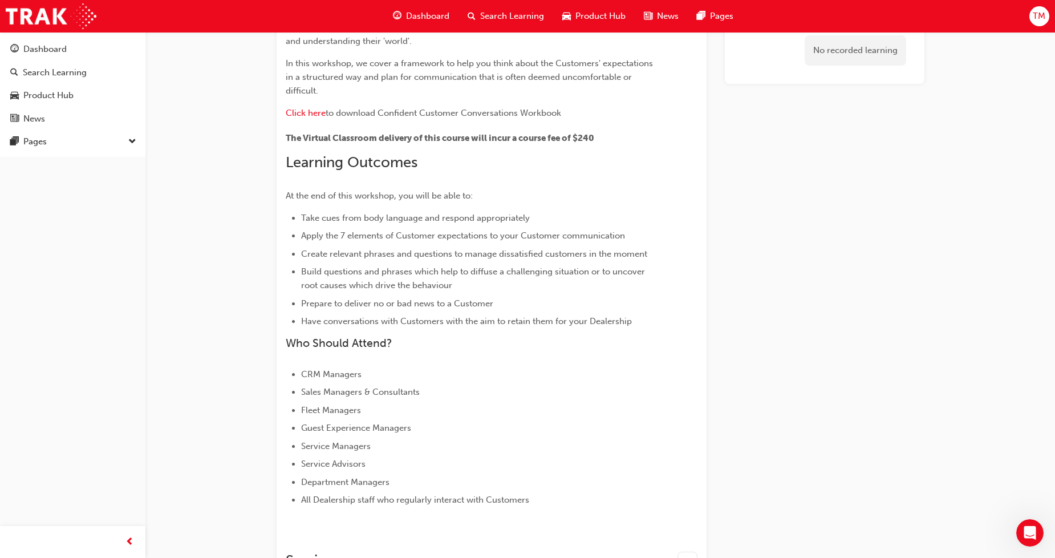
click at [436, 17] on span "Dashboard" at bounding box center [427, 16] width 43 height 13
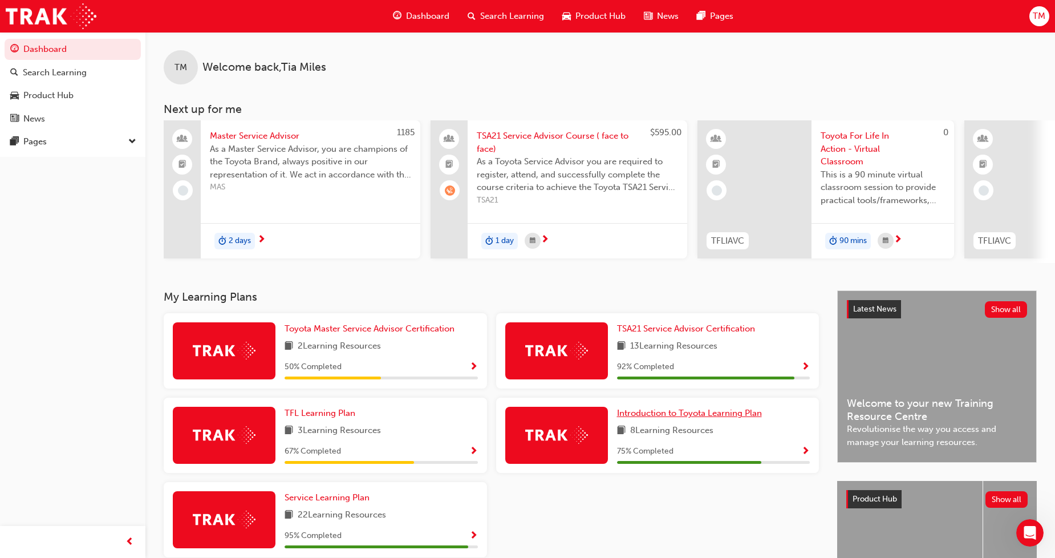
click at [657, 418] on span "Introduction to Toyota Learning Plan" at bounding box center [689, 413] width 145 height 10
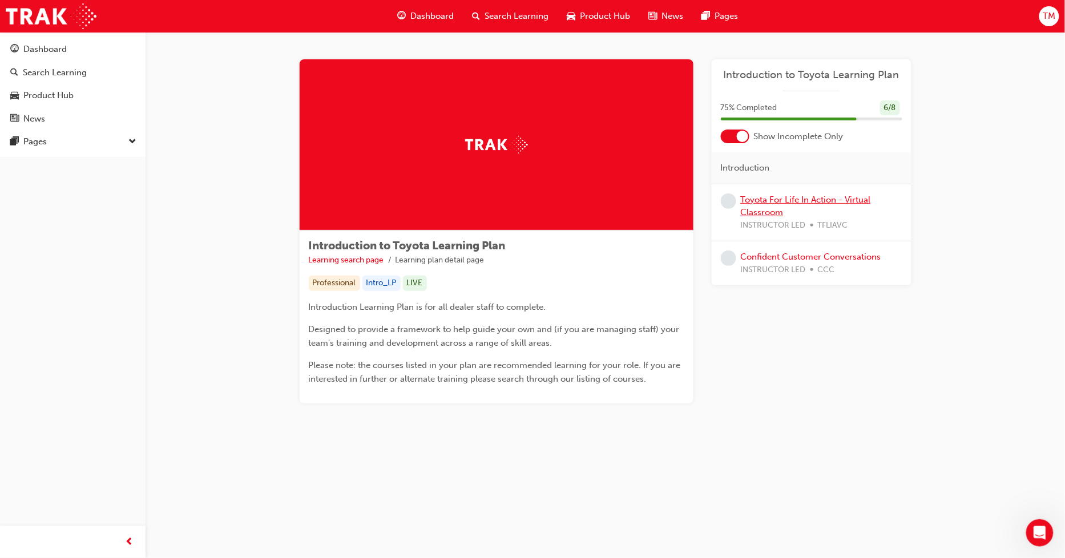
click at [800, 203] on link "Toyota For Life In Action - Virtual Classroom" at bounding box center [806, 206] width 130 height 23
click at [871, 256] on link "Confident Customer Conversations" at bounding box center [811, 257] width 140 height 10
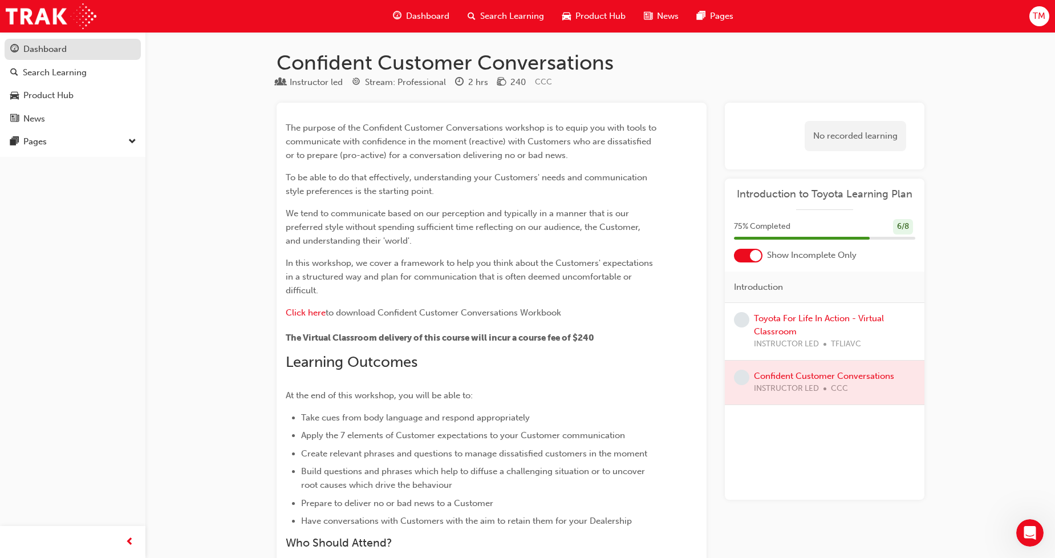
click at [107, 47] on div "Dashboard" at bounding box center [72, 49] width 125 height 14
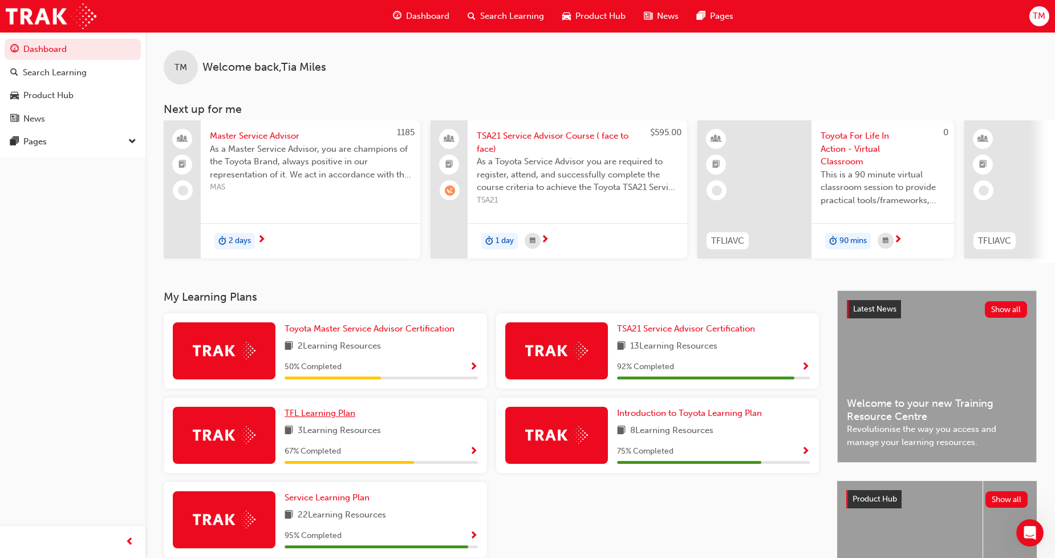
click at [323, 418] on span "TFL Learning Plan" at bounding box center [320, 413] width 71 height 10
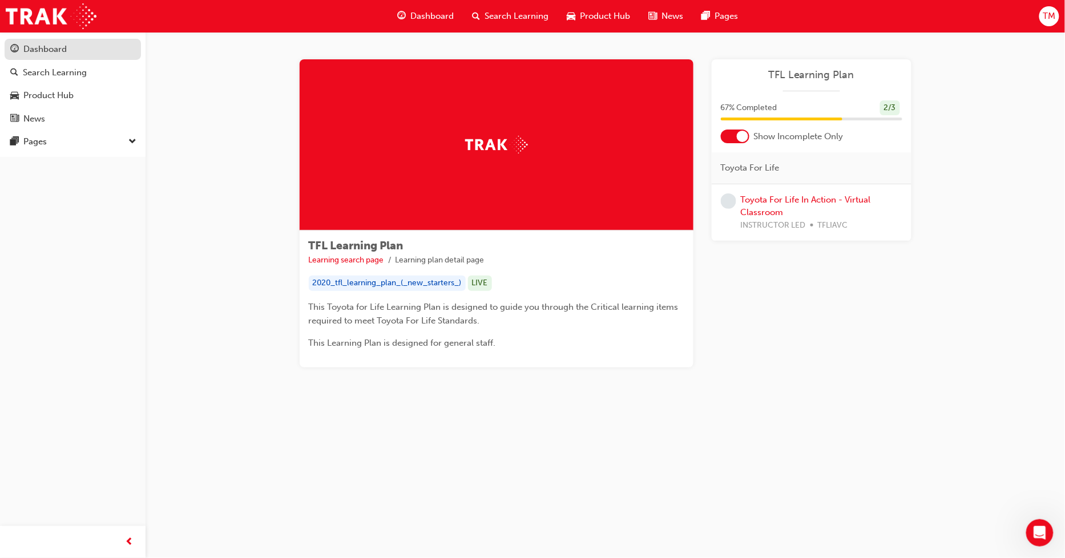
click at [62, 58] on link "Dashboard" at bounding box center [73, 49] width 136 height 21
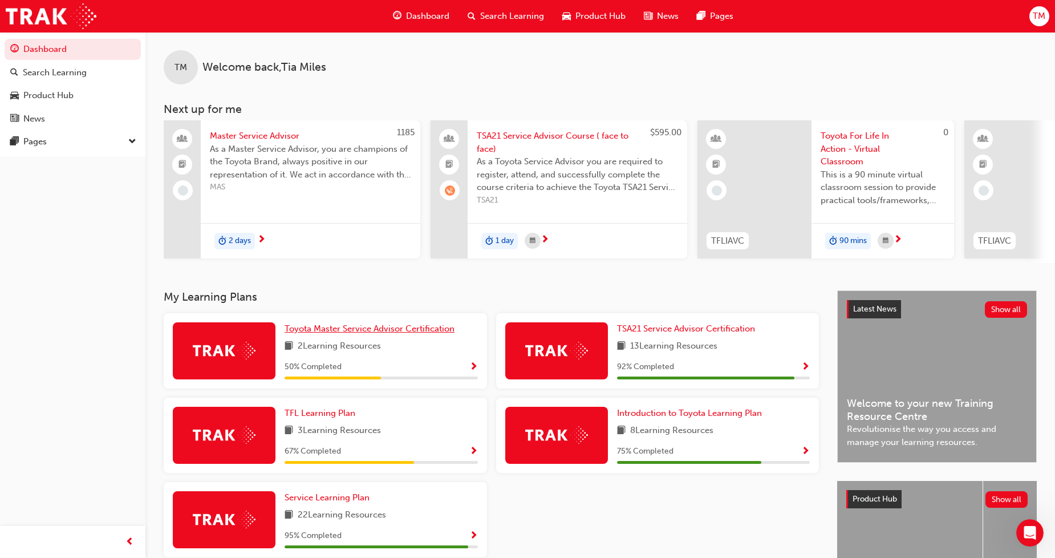
click at [362, 331] on span "Toyota Master Service Advisor Certification" at bounding box center [370, 328] width 170 height 10
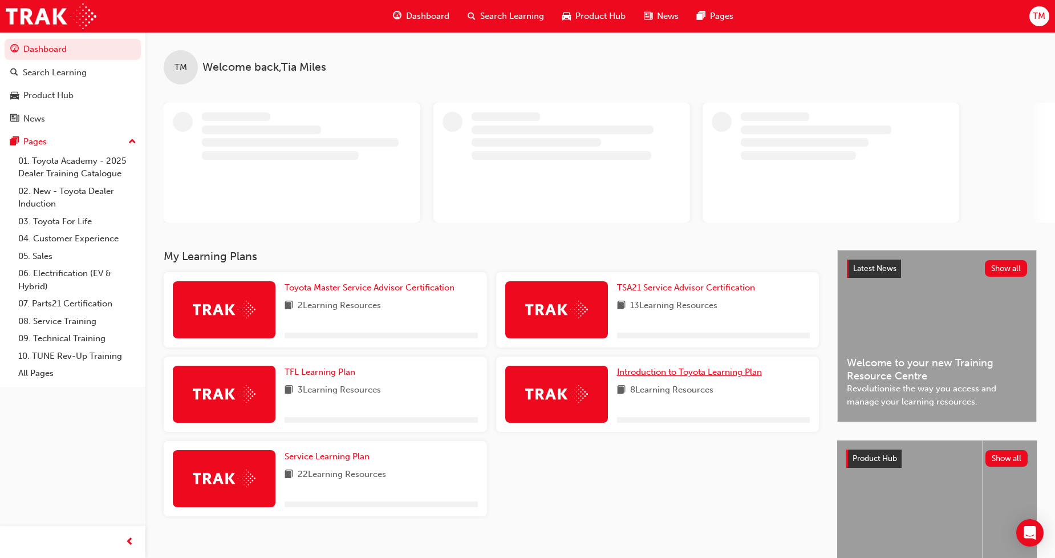
click at [693, 371] on span "Introduction to Toyota Learning Plan" at bounding box center [689, 372] width 145 height 10
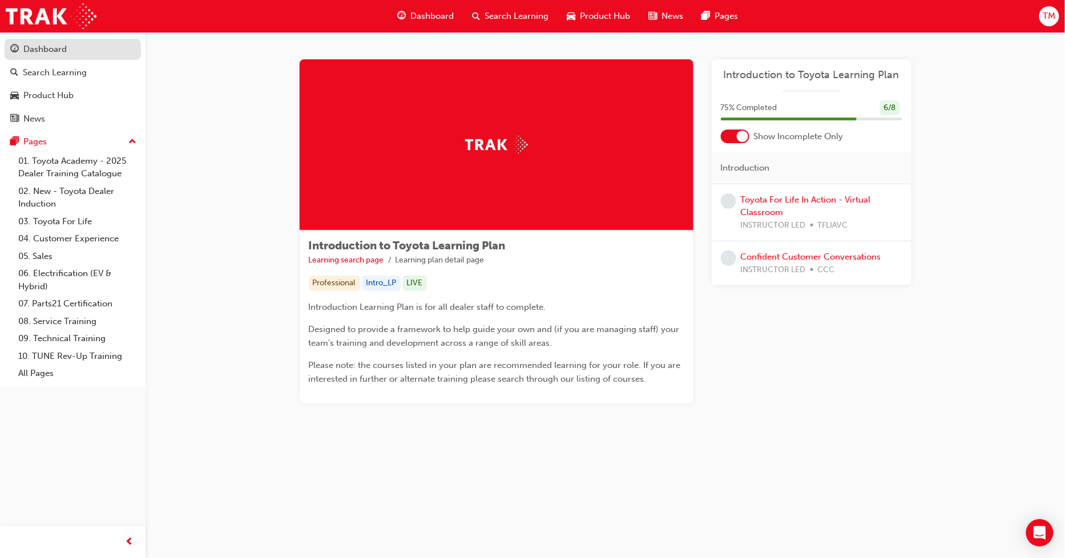
click at [87, 48] on div "Dashboard" at bounding box center [72, 49] width 125 height 14
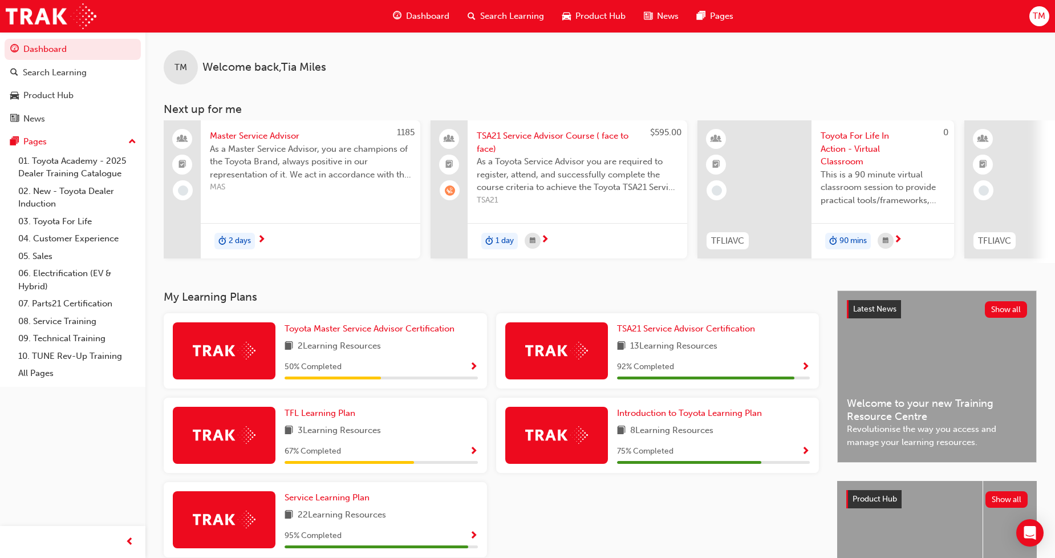
drag, startPoint x: 346, startPoint y: 260, endPoint x: 360, endPoint y: 261, distance: 14.3
click at [360, 261] on div "1185 Master Service Advisor As a Master Service Advisor, you are champions of t…" at bounding box center [292, 191] width 257 height 143
click at [453, 192] on span "learningRecordVerb_WAITLIST-icon" at bounding box center [450, 190] width 10 height 10
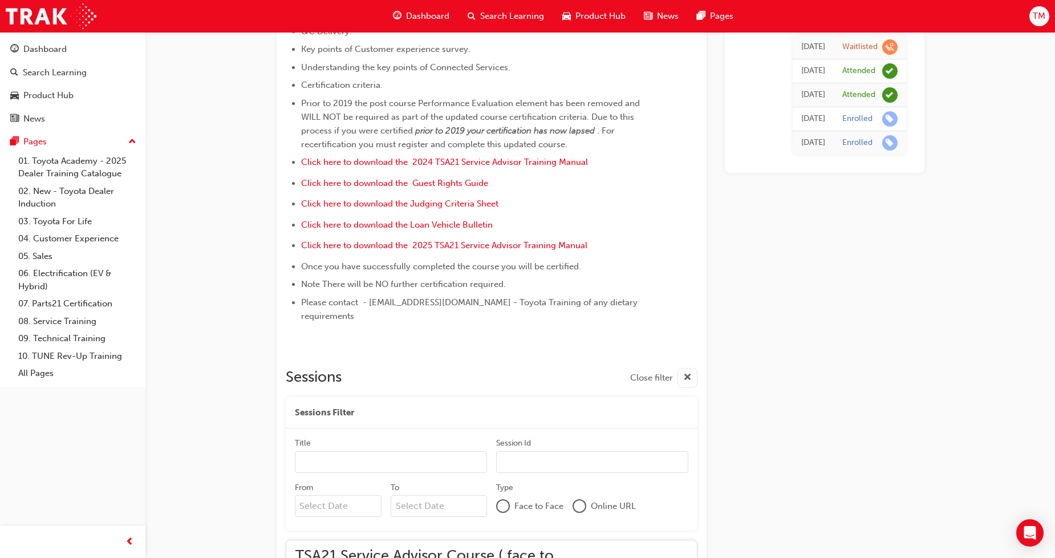
scroll to position [318, 0]
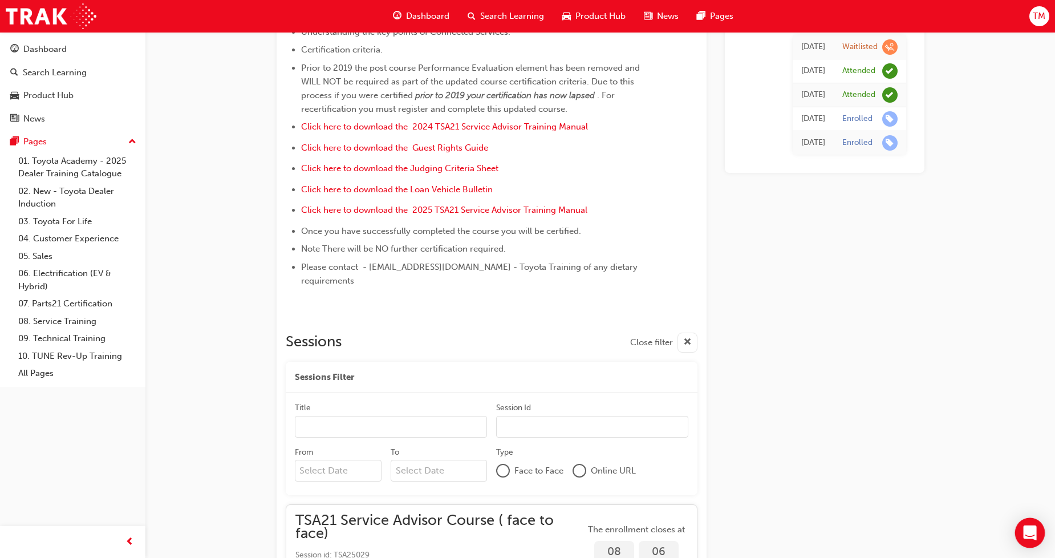
click at [1039, 534] on div "Open Intercom Messenger" at bounding box center [1031, 533] width 30 height 30
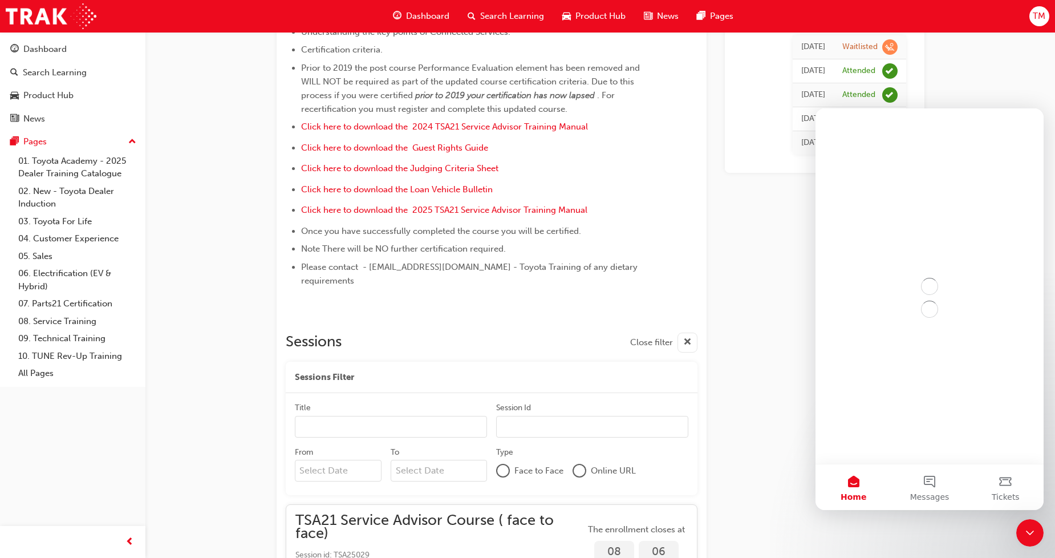
scroll to position [0, 0]
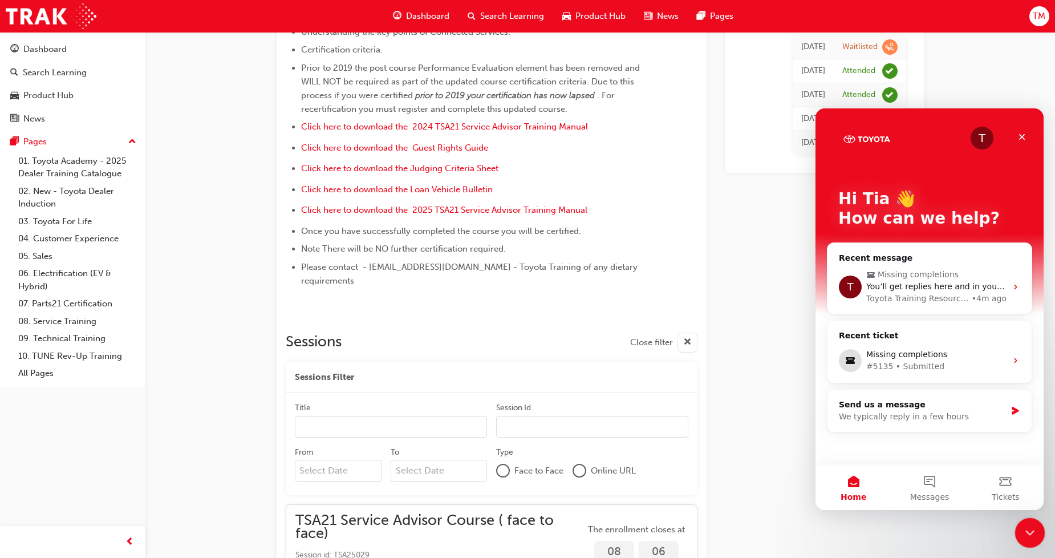
click at [1023, 541] on div "Close Intercom Messenger" at bounding box center [1028, 530] width 27 height 27
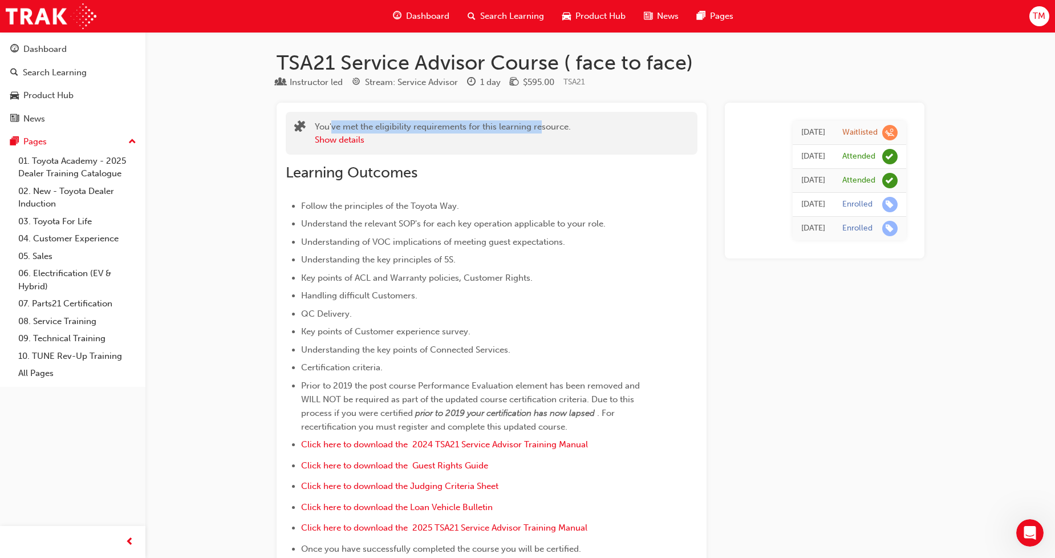
drag, startPoint x: 331, startPoint y: 123, endPoint x: 541, endPoint y: 132, distance: 209.6
click at [541, 132] on div "You've met the eligibility requirements for this learning resource. Show details" at bounding box center [443, 133] width 256 height 26
click at [544, 132] on div "You've met the eligibility requirements for this learning resource. Show details" at bounding box center [443, 133] width 256 height 26
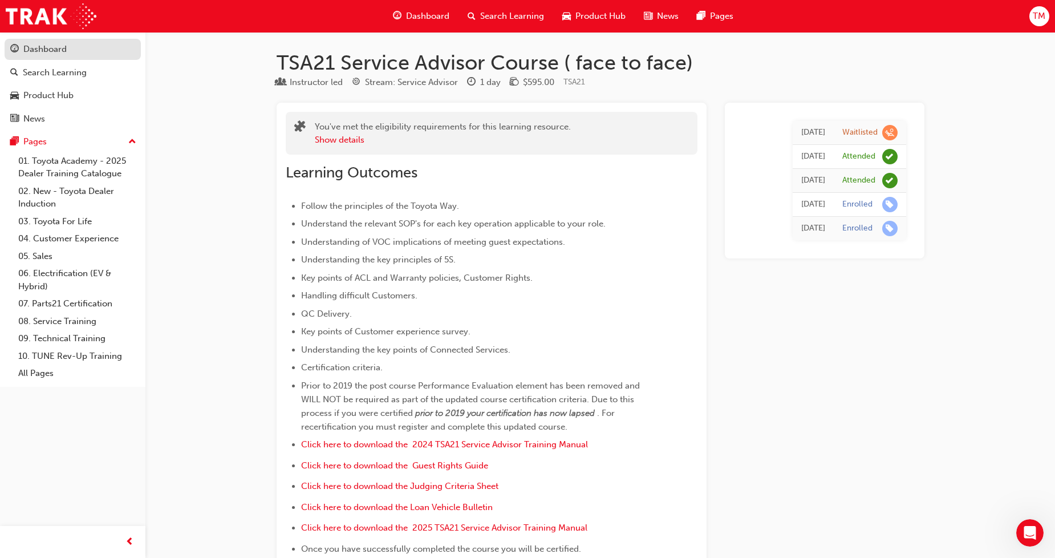
click at [70, 47] on div "Dashboard" at bounding box center [72, 49] width 125 height 14
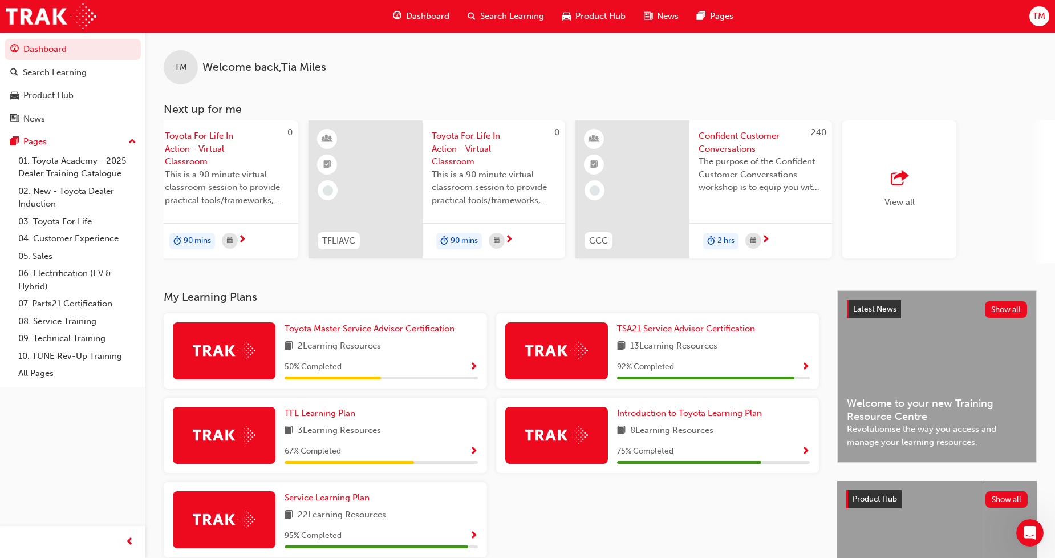
scroll to position [0, 651]
click at [884, 185] on div "View all" at bounding box center [905, 189] width 114 height 138
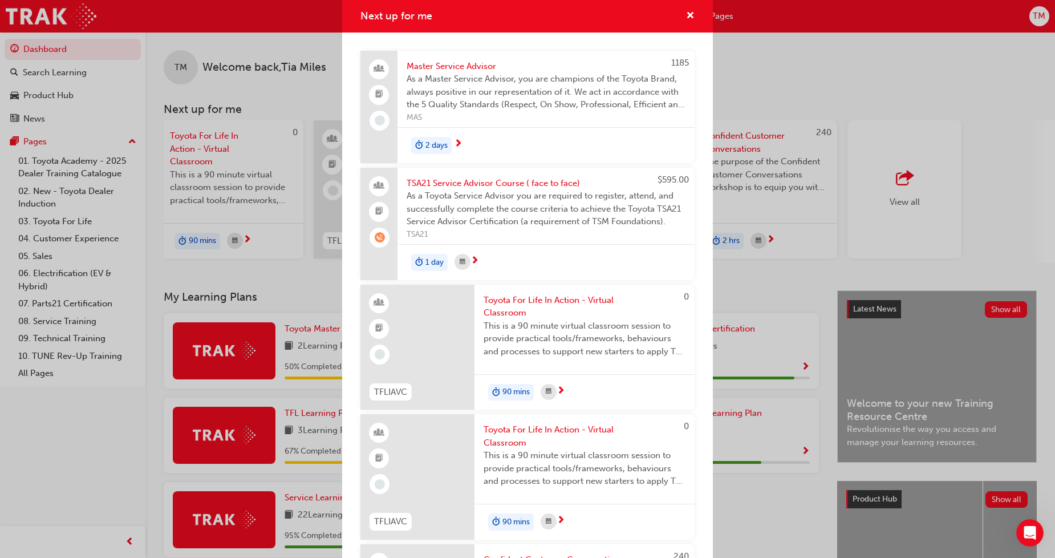
drag, startPoint x: 697, startPoint y: 249, endPoint x: 690, endPoint y: 262, distance: 14.8
click at [690, 262] on div "1185 Master Service Advisor As a Master Service Advisor, you are champions of t…" at bounding box center [527, 415] width 371 height 764
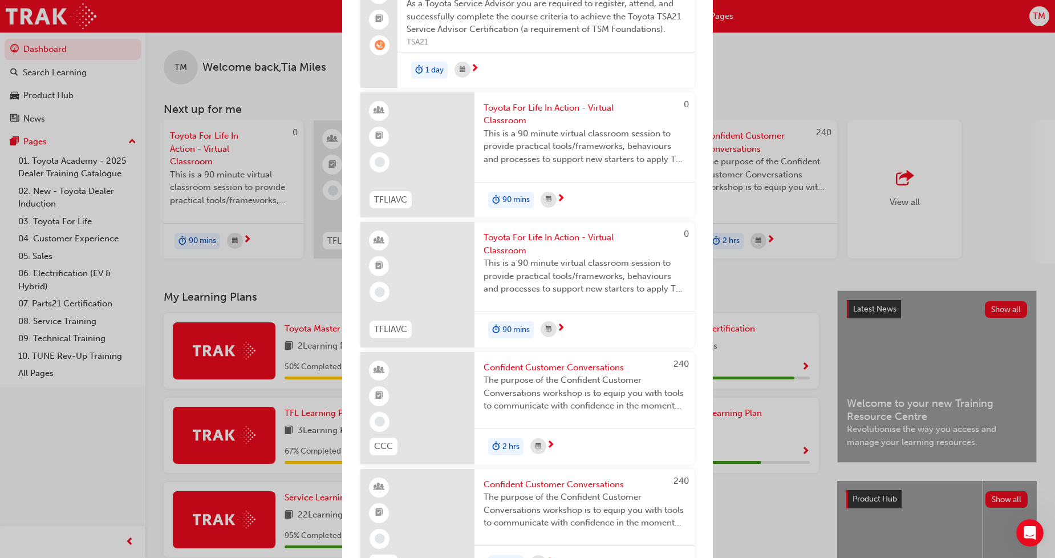
scroll to position [236, 0]
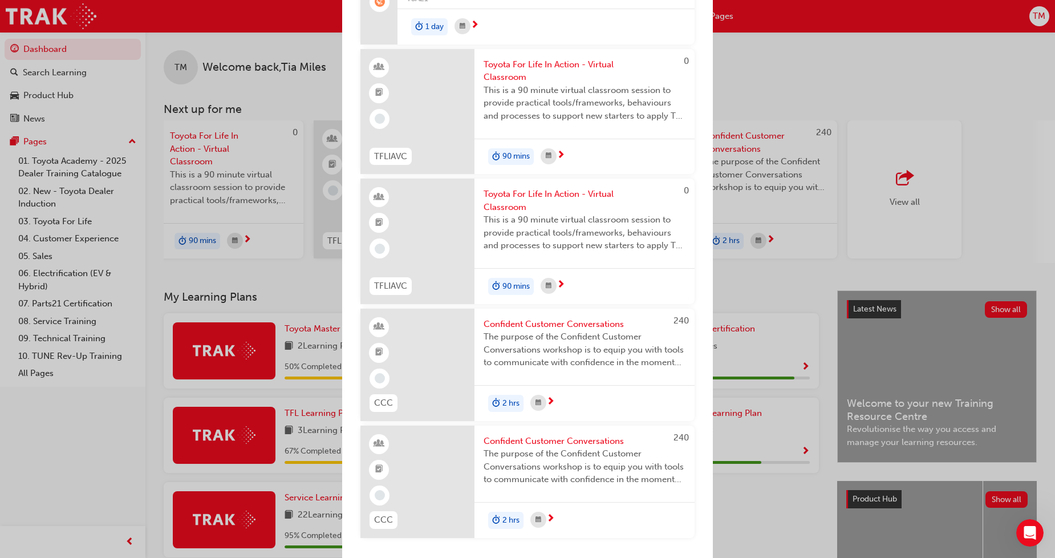
click at [555, 516] on span "next-icon" at bounding box center [551, 519] width 9 height 10
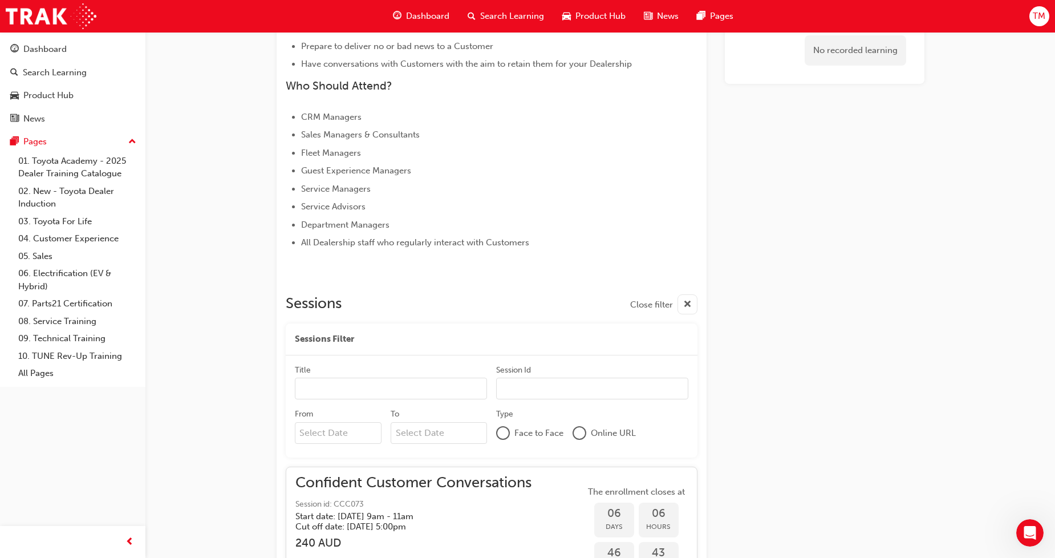
scroll to position [458, 0]
click at [100, 57] on link "Dashboard" at bounding box center [73, 49] width 136 height 21
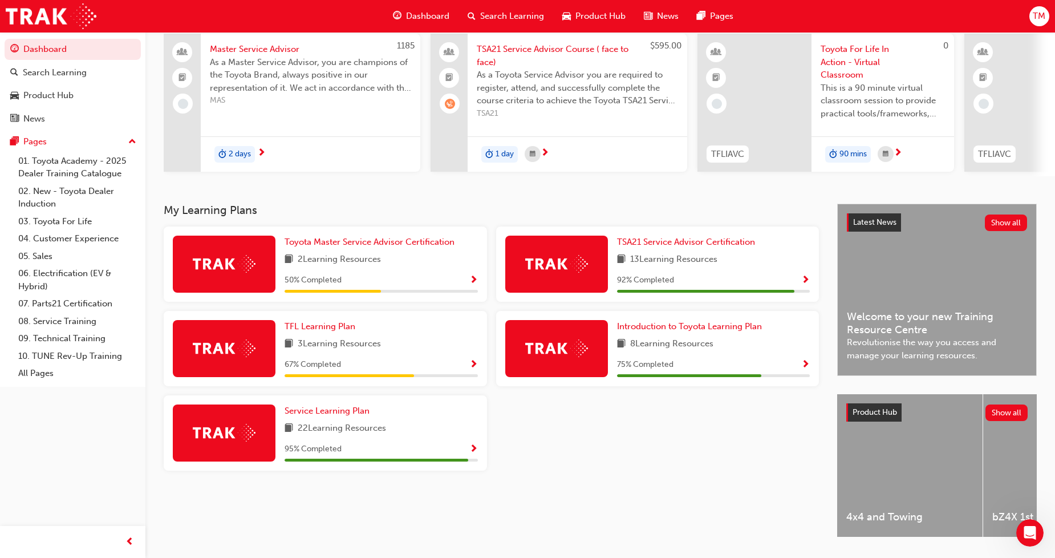
scroll to position [92, 0]
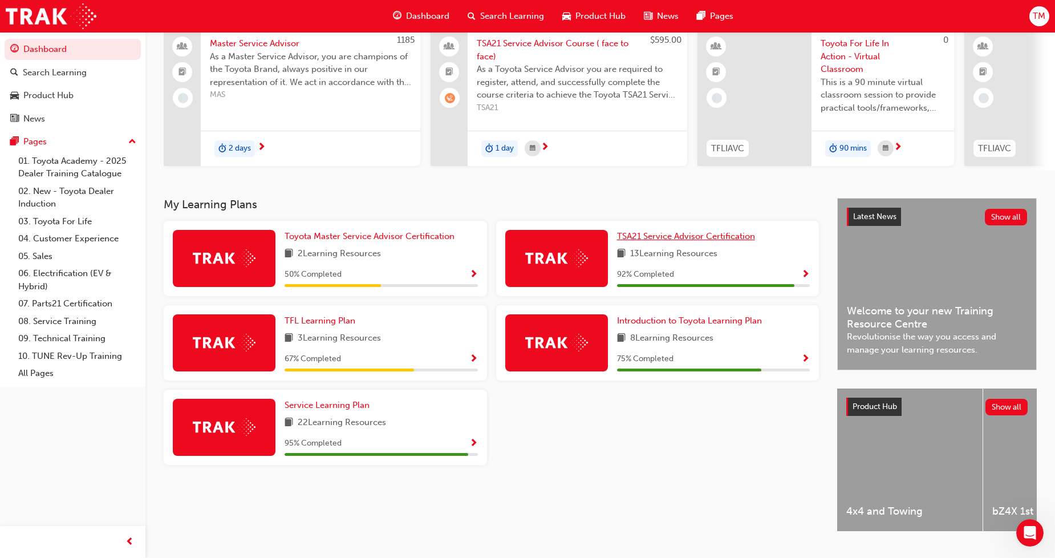
click at [679, 241] on span "TSA21 Service Advisor Certification" at bounding box center [686, 236] width 138 height 10
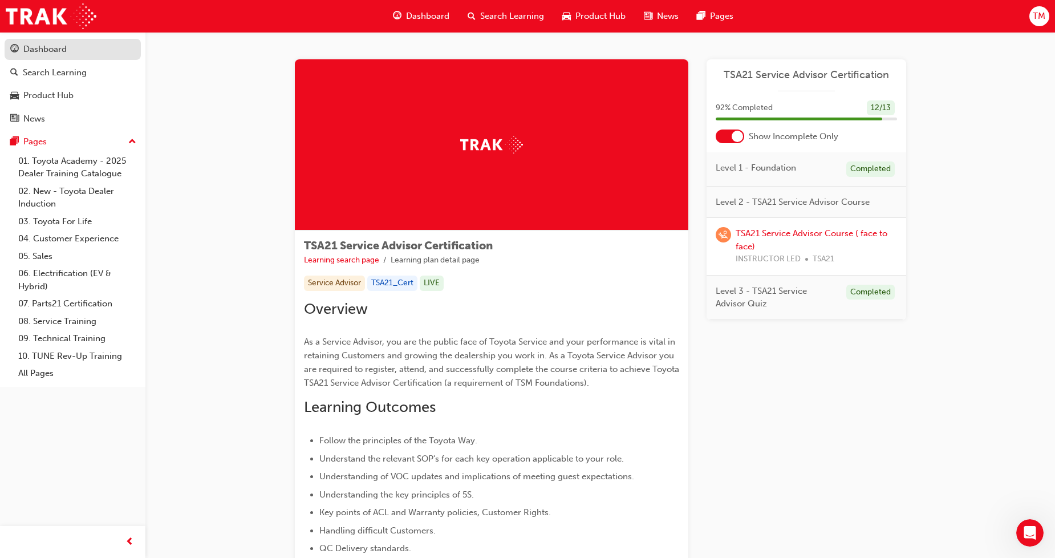
click at [63, 50] on div "Dashboard" at bounding box center [44, 49] width 43 height 13
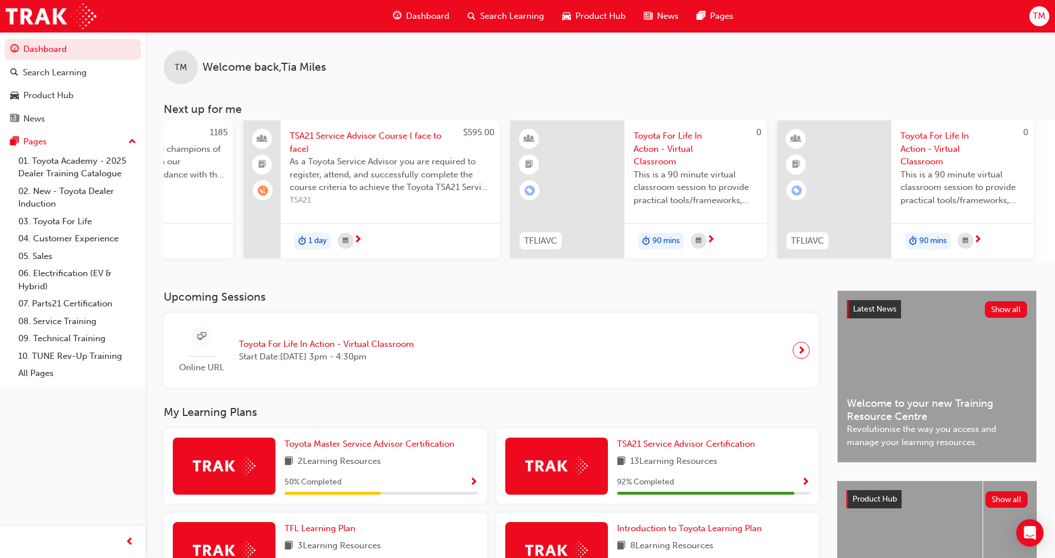
scroll to position [0, 185]
click at [1037, 18] on span "TM" at bounding box center [1039, 16] width 13 height 13
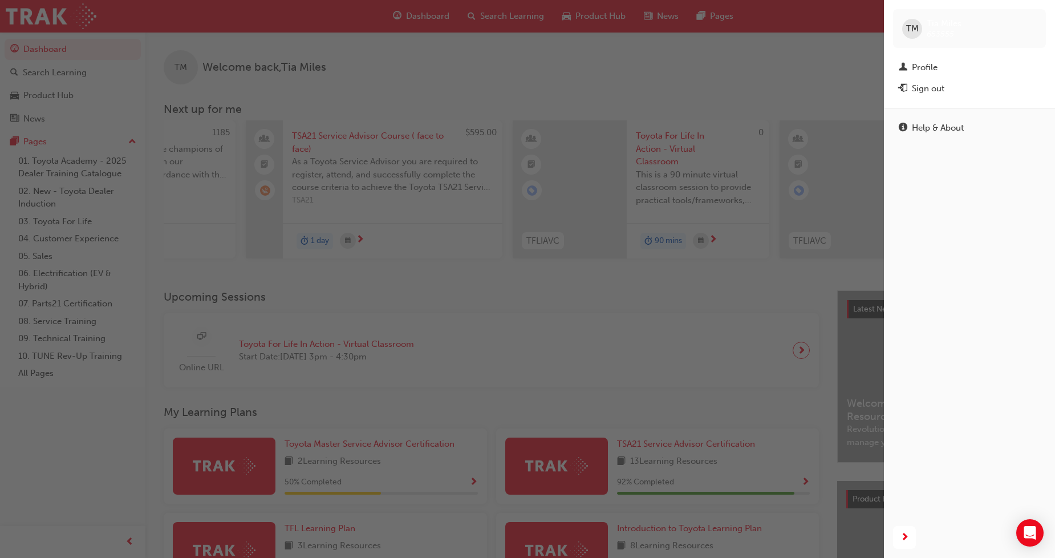
click at [538, 2] on div "button" at bounding box center [442, 279] width 884 height 558
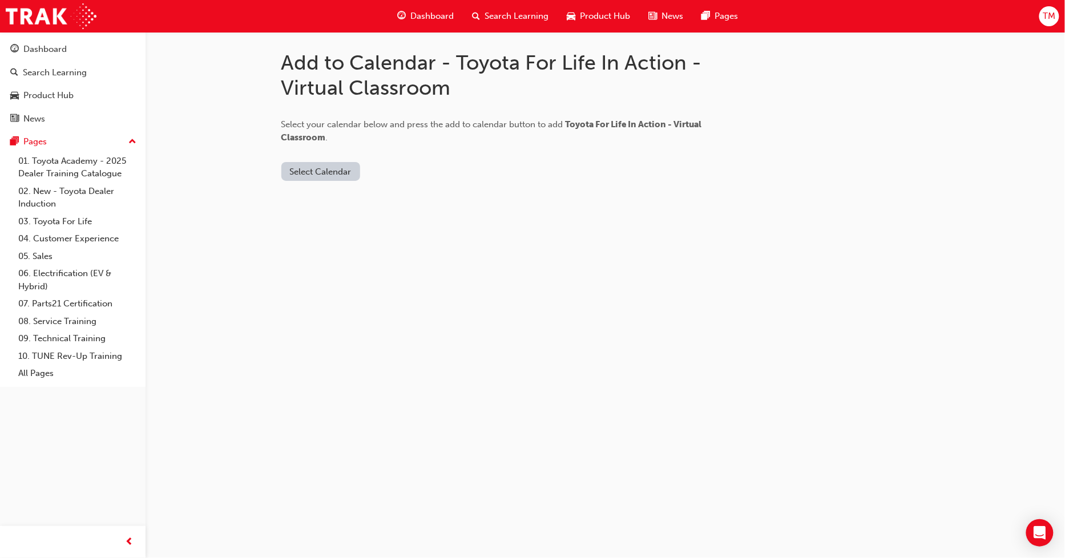
click at [339, 171] on button "Select Calendar" at bounding box center [320, 171] width 79 height 19
click at [334, 205] on div "[DOMAIN_NAME]" at bounding box center [321, 199] width 69 height 13
click at [402, 175] on button "Add to Calendar" at bounding box center [417, 171] width 81 height 19
